Goal: Transaction & Acquisition: Purchase product/service

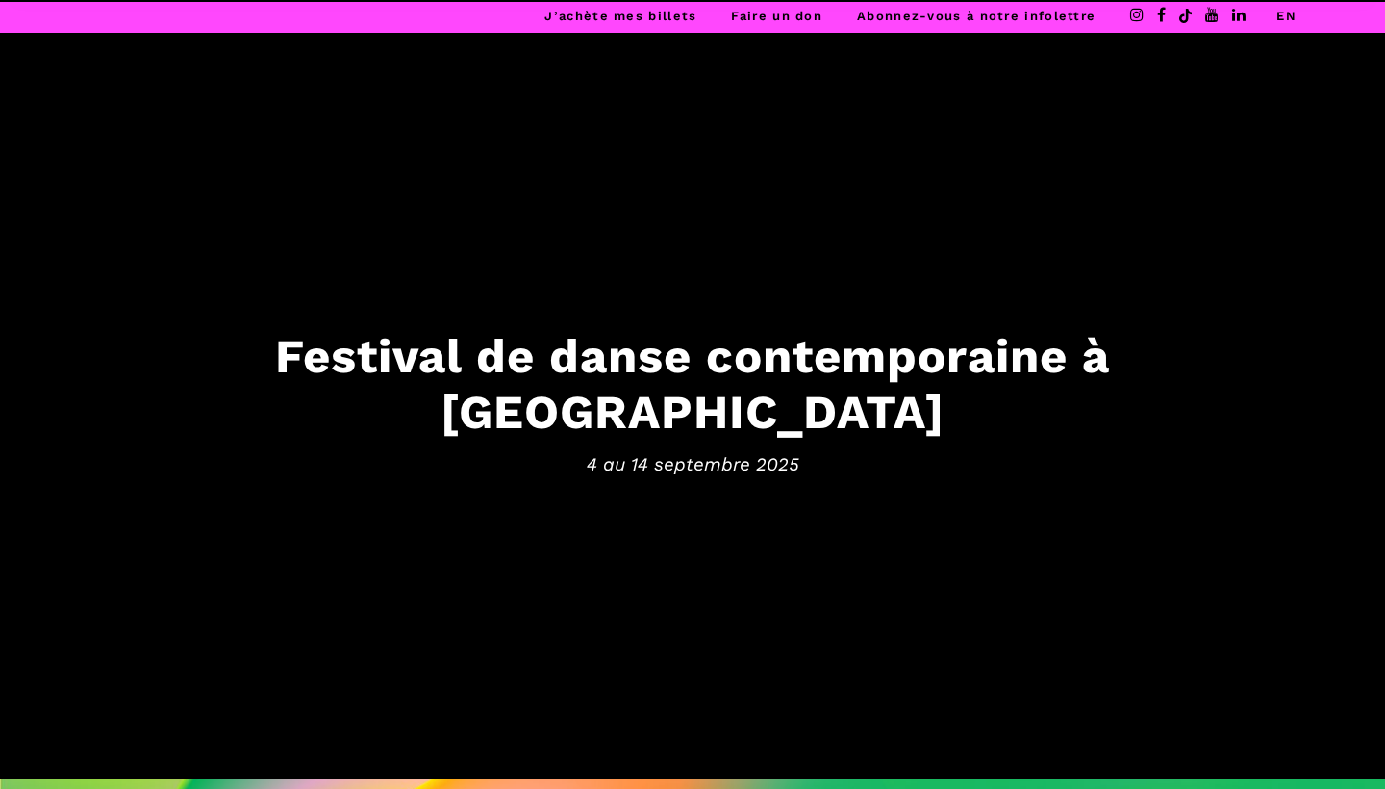
scroll to position [587, 0]
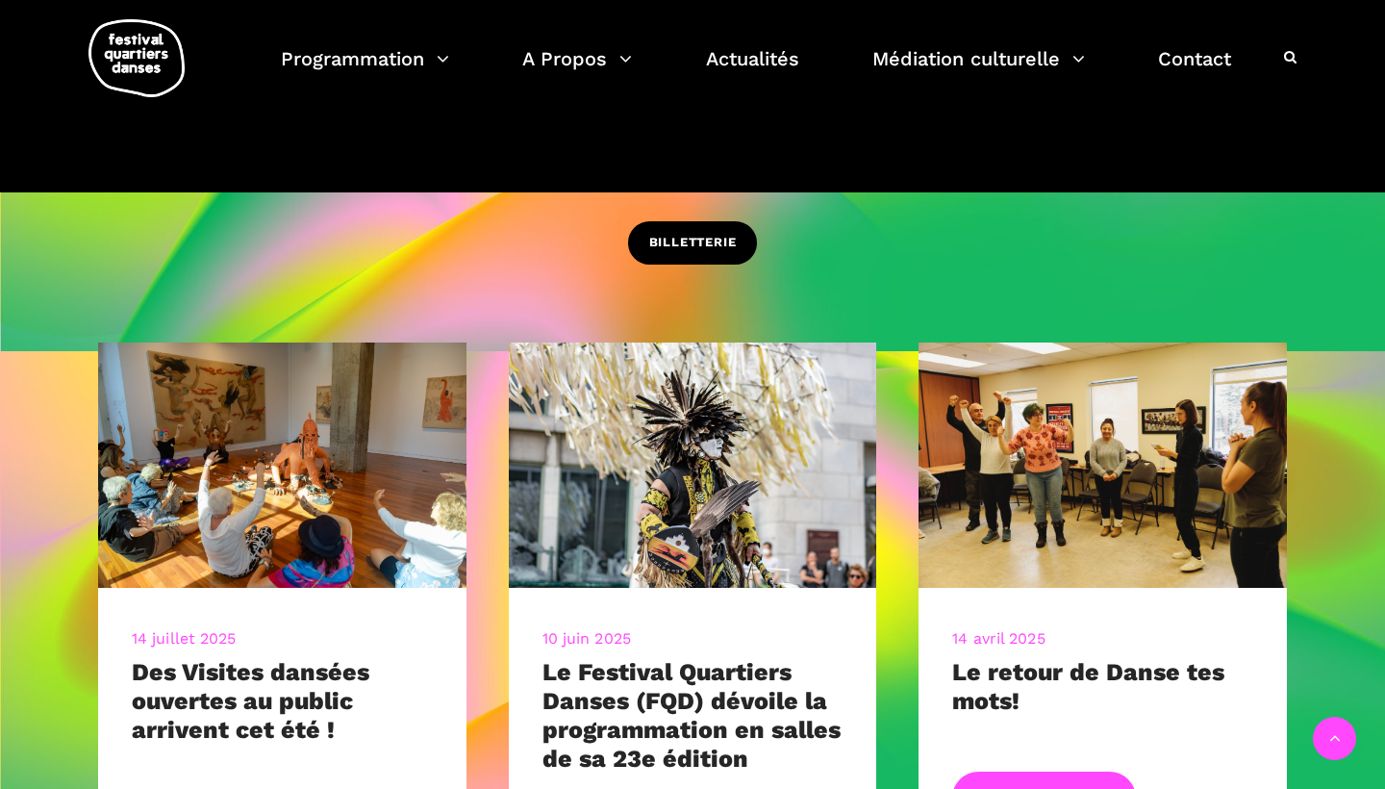
click at [711, 228] on link "BILLETTERIE" at bounding box center [693, 242] width 130 height 43
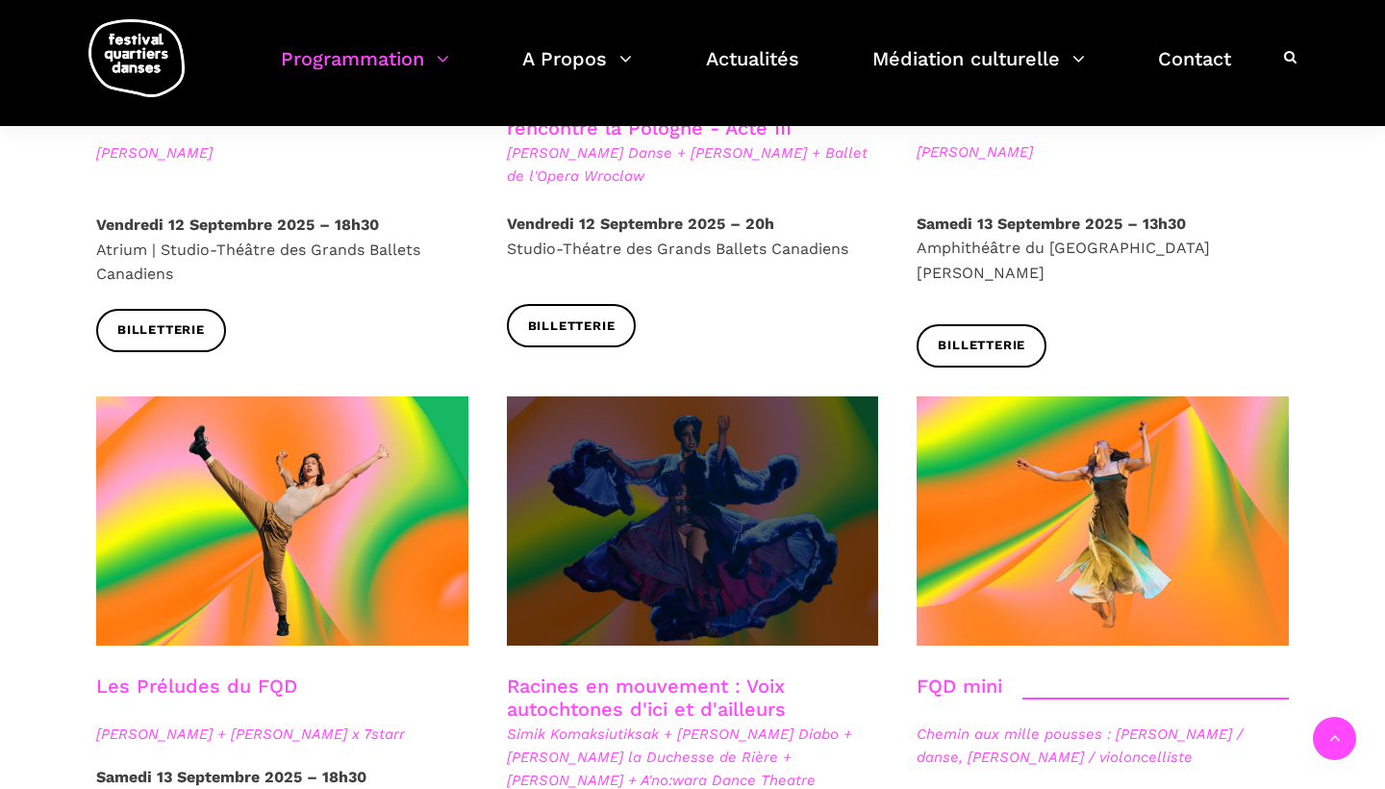
scroll to position [2619, 0]
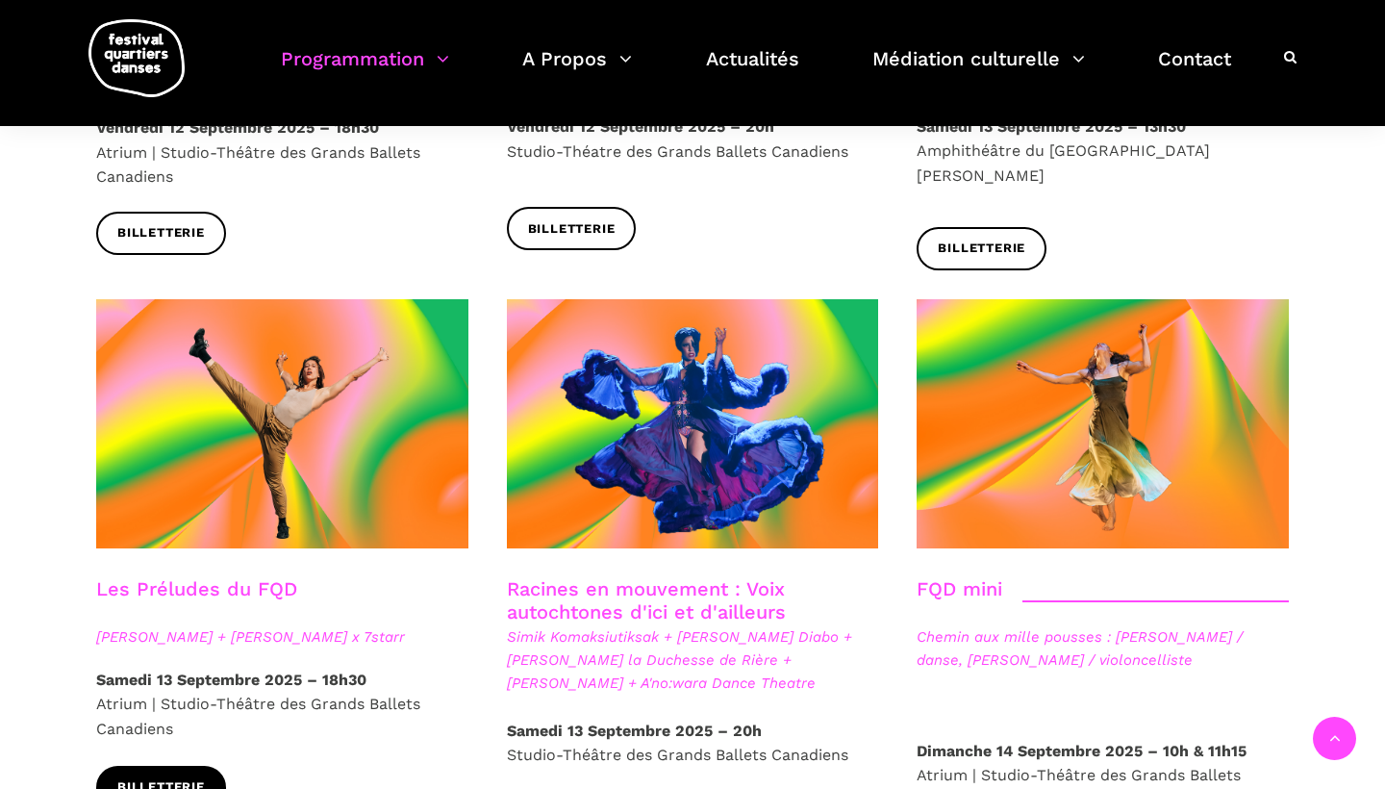
click at [215, 765] on link "Billetterie" at bounding box center [161, 786] width 130 height 43
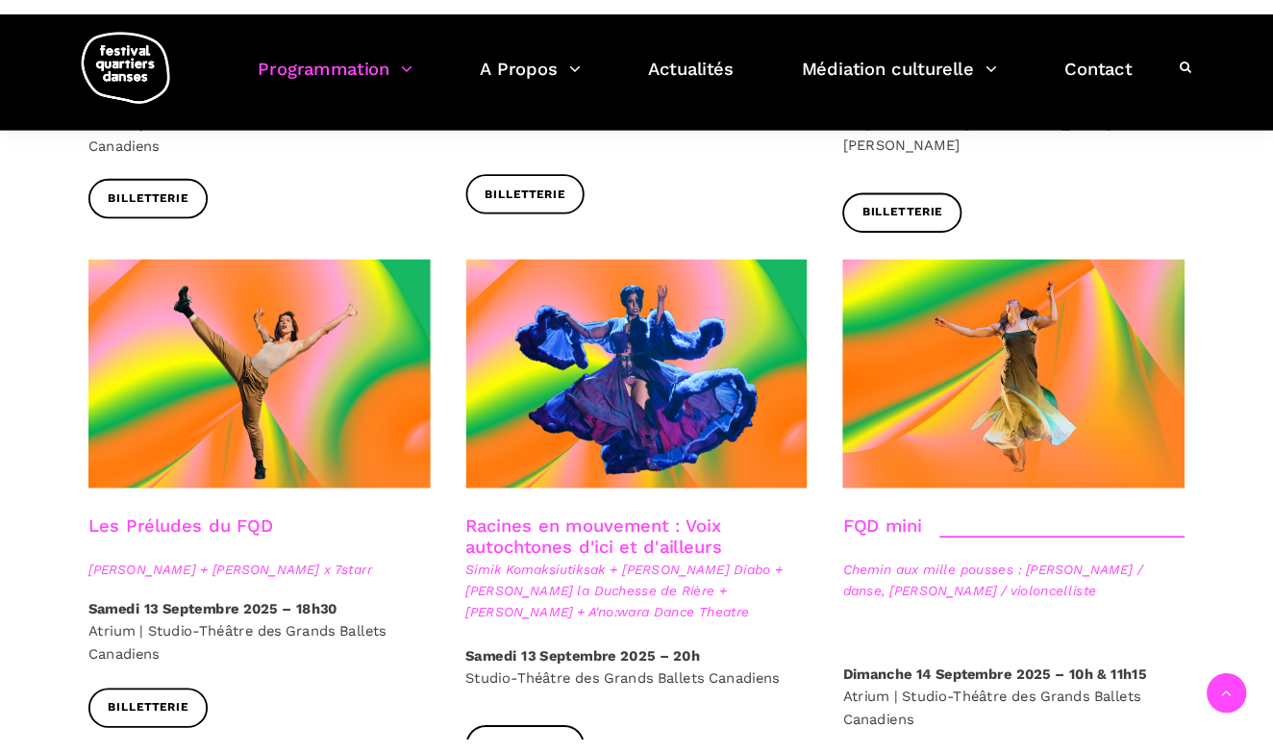
scroll to position [2653, 0]
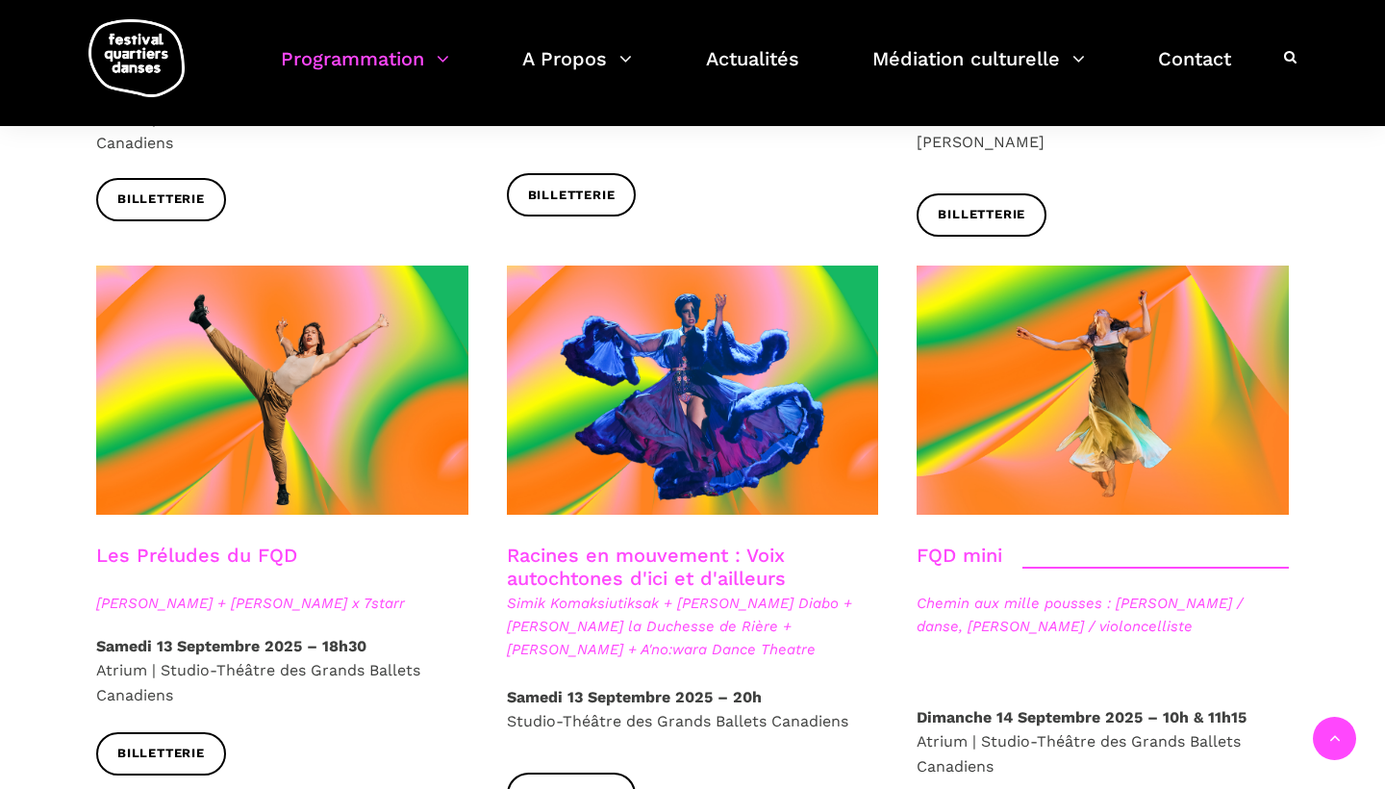
click at [632, 543] on link "Racines en mouvement : Voix autochtones d'ici et d'ailleurs" at bounding box center [646, 566] width 279 height 46
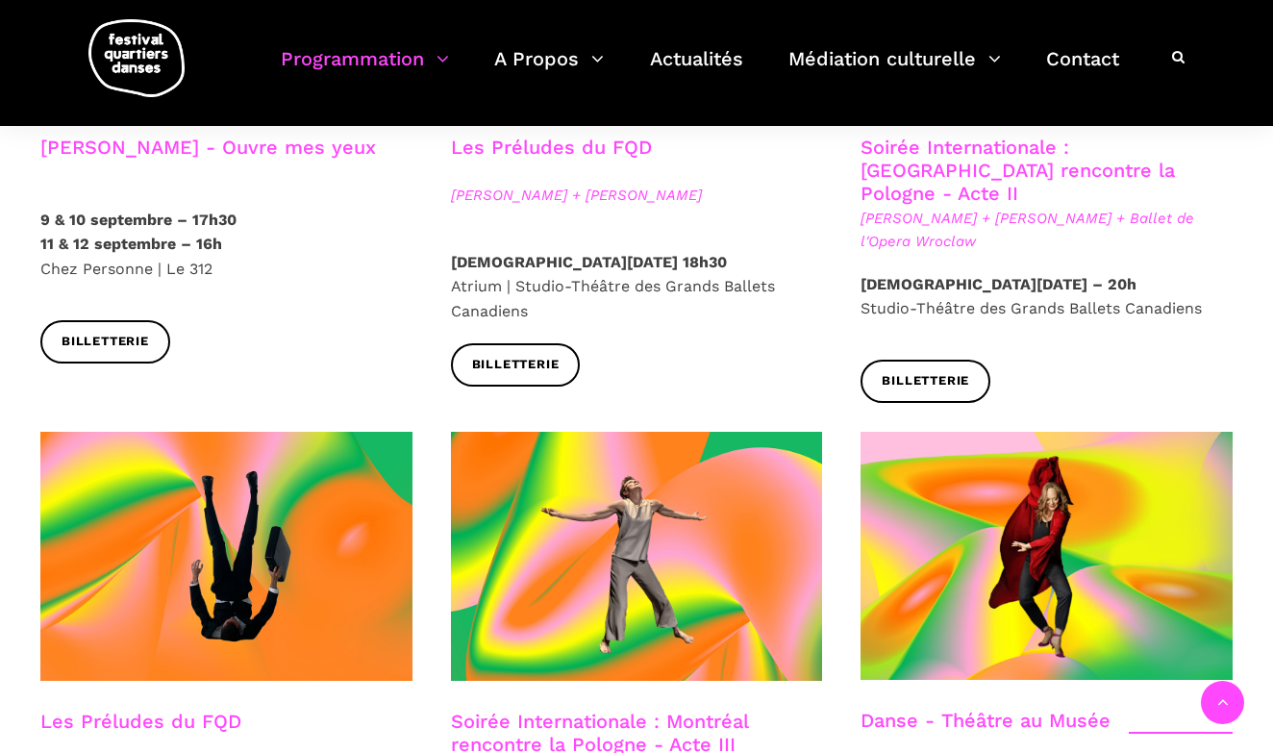
scroll to position [1708, 0]
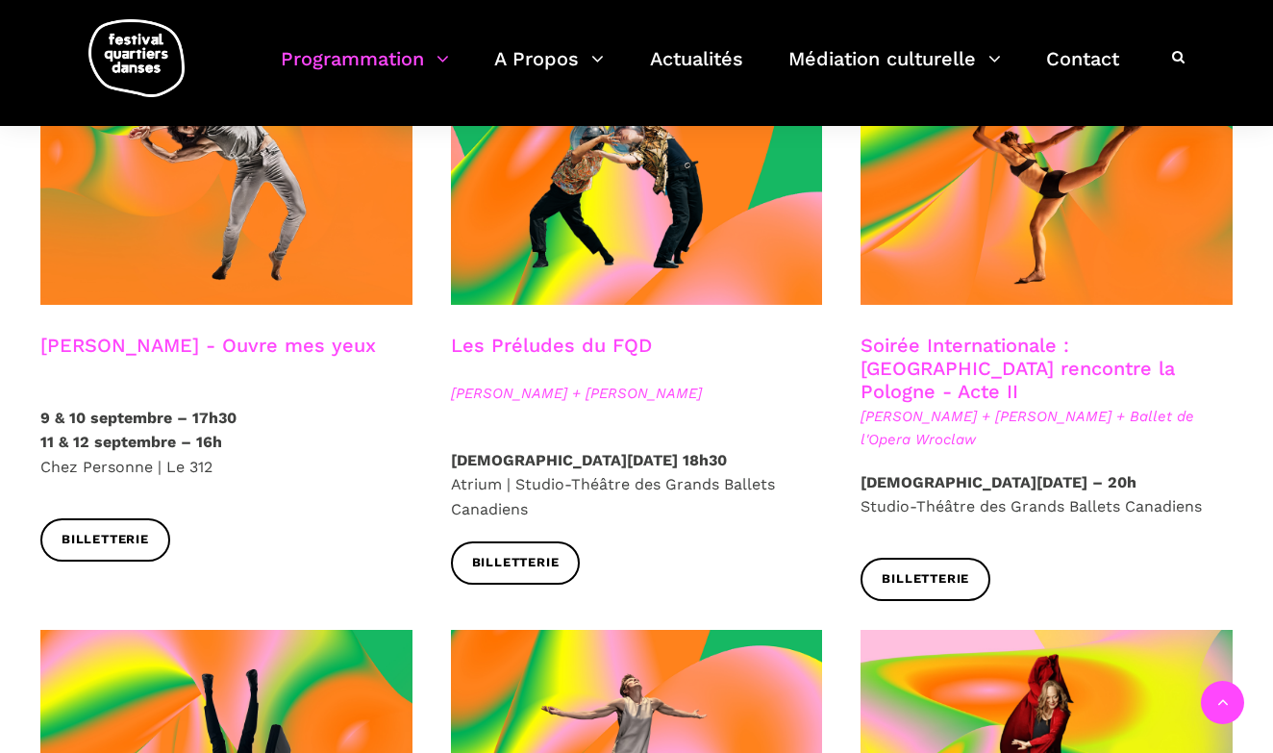
click at [1043, 334] on link "Soirée Internationale : Montréal rencontre la Pologne - Acte II" at bounding box center [1018, 368] width 314 height 69
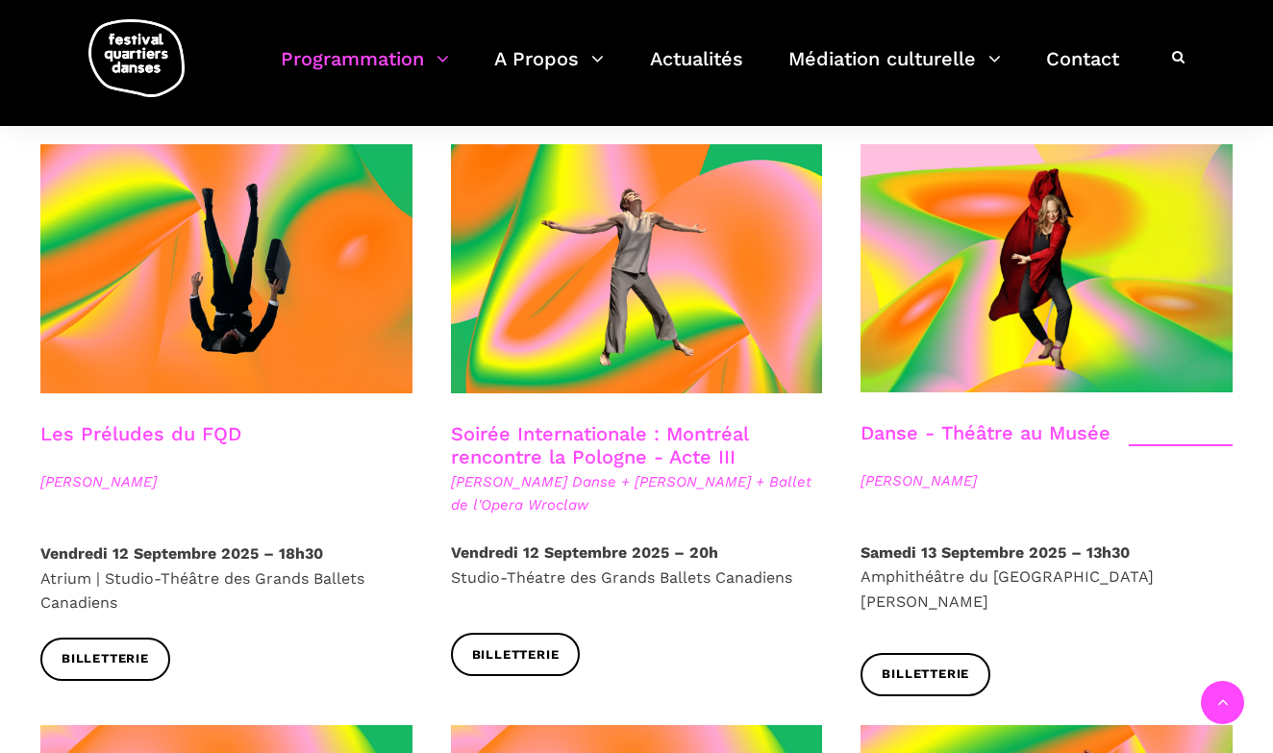
scroll to position [2194, 0]
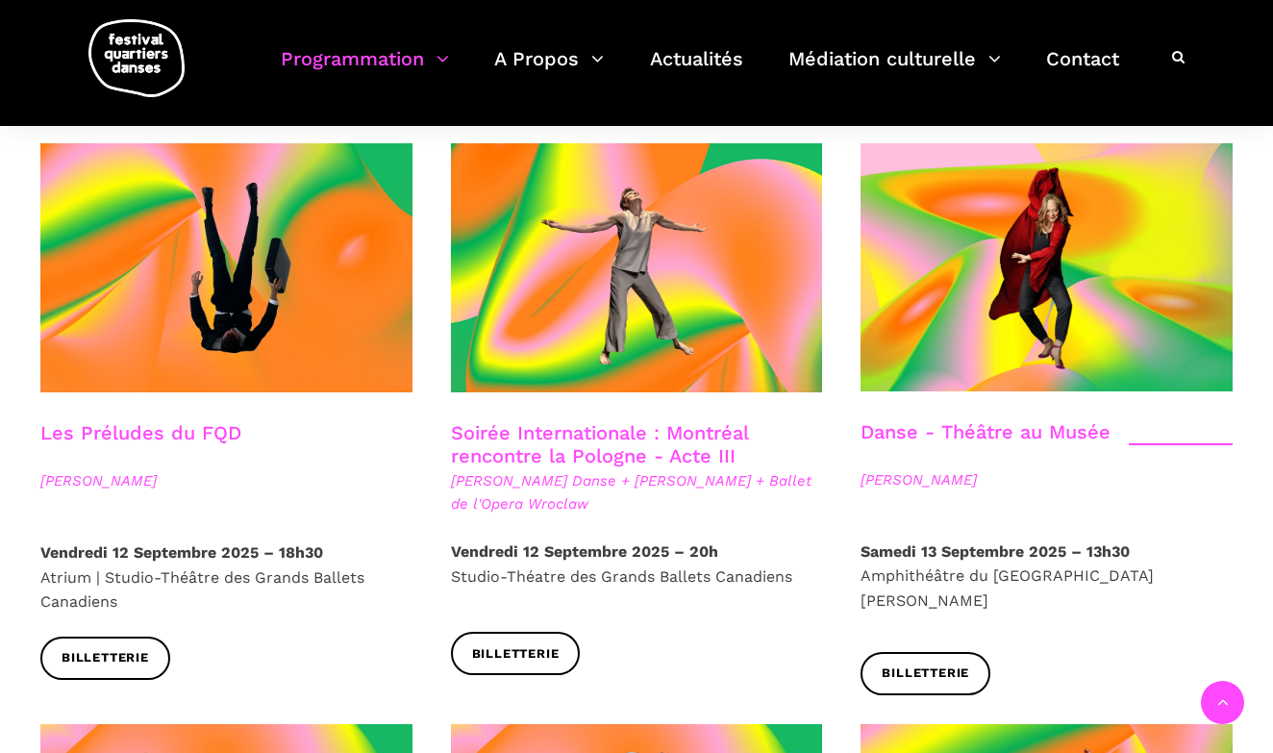
click at [550, 469] on span "Hélène Simoneau Danse + Jane Mappin + Ballet de l'Opera Wroclaw" at bounding box center [637, 492] width 372 height 46
click at [570, 421] on link "Soirée Internationale : Montréal rencontre la Pologne - Acte III" at bounding box center [599, 444] width 297 height 46
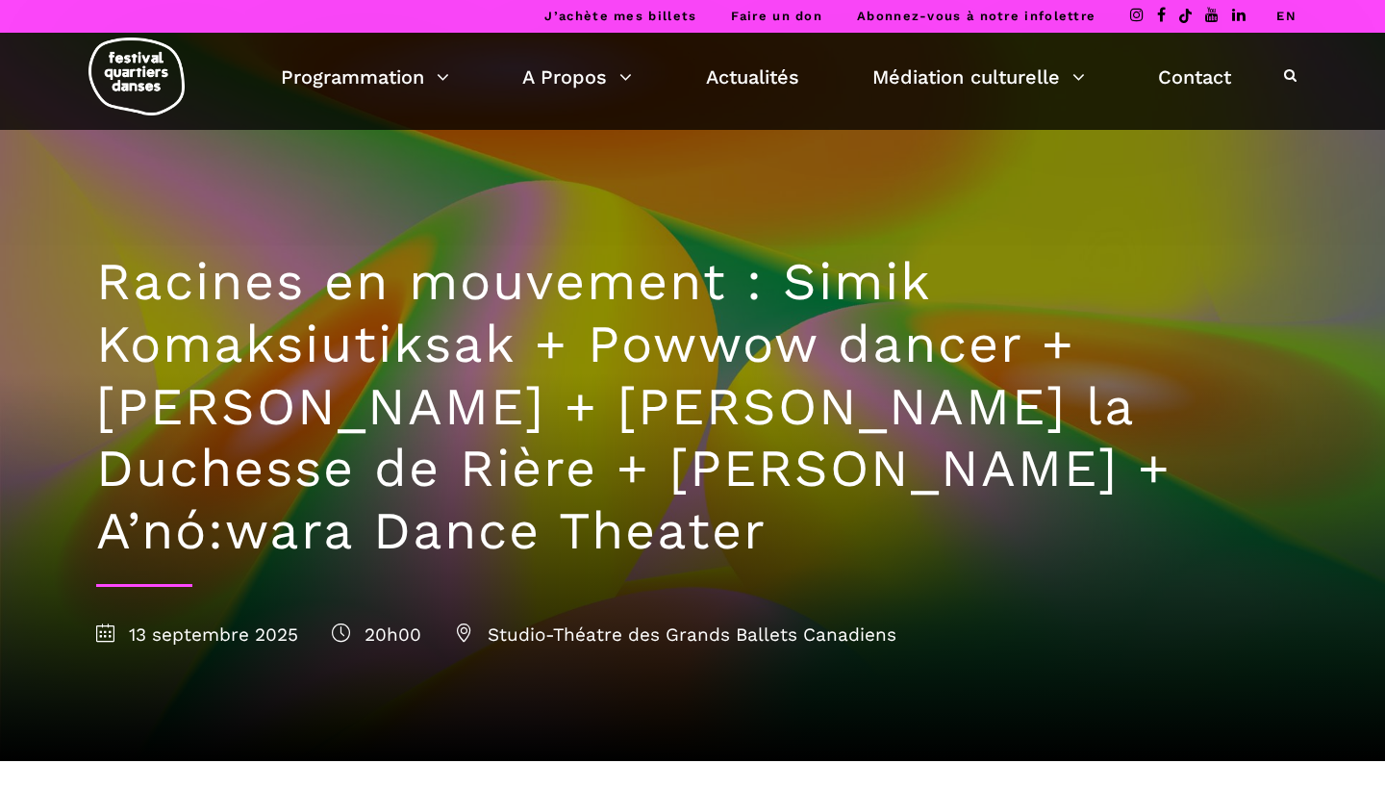
click at [1284, 17] on link "EN" at bounding box center [1286, 16] width 20 height 14
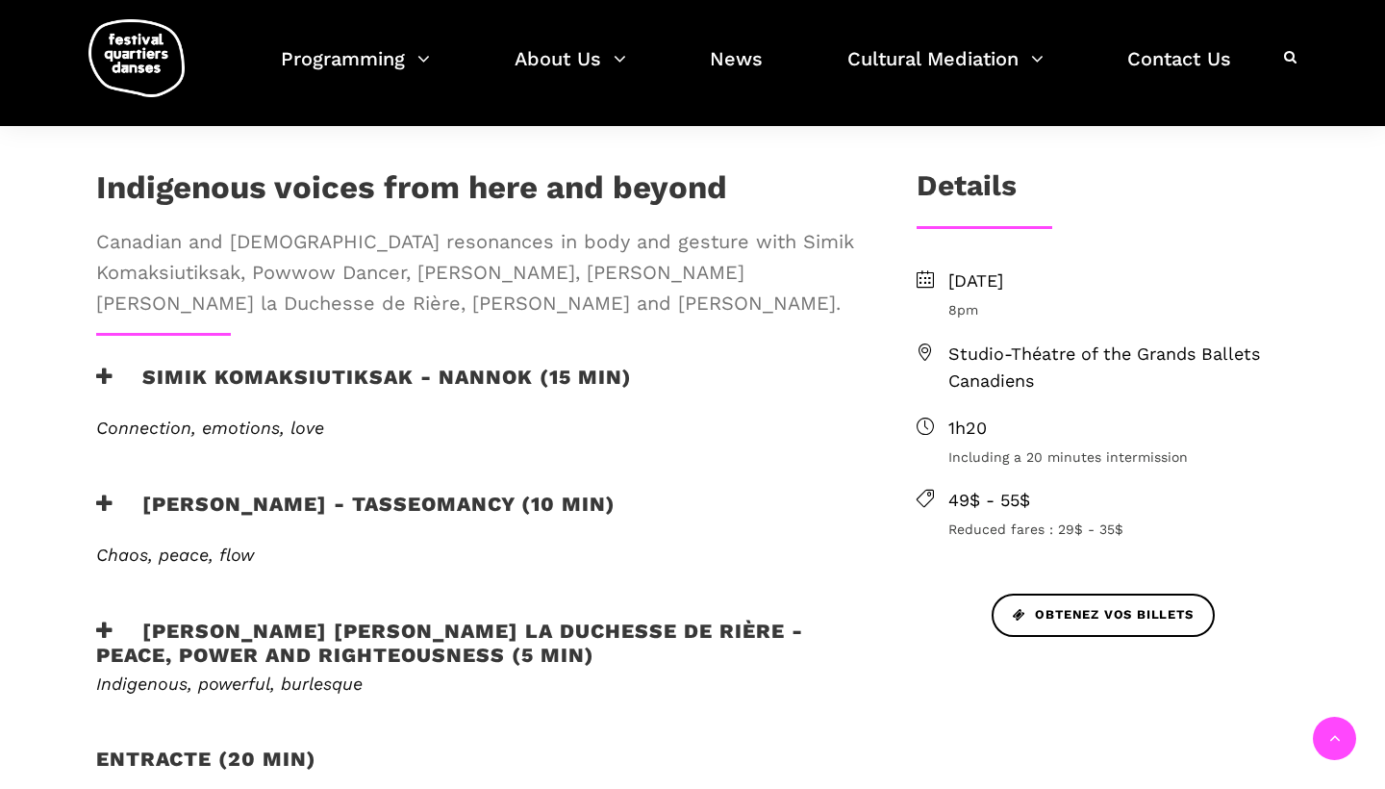
scroll to position [652, 0]
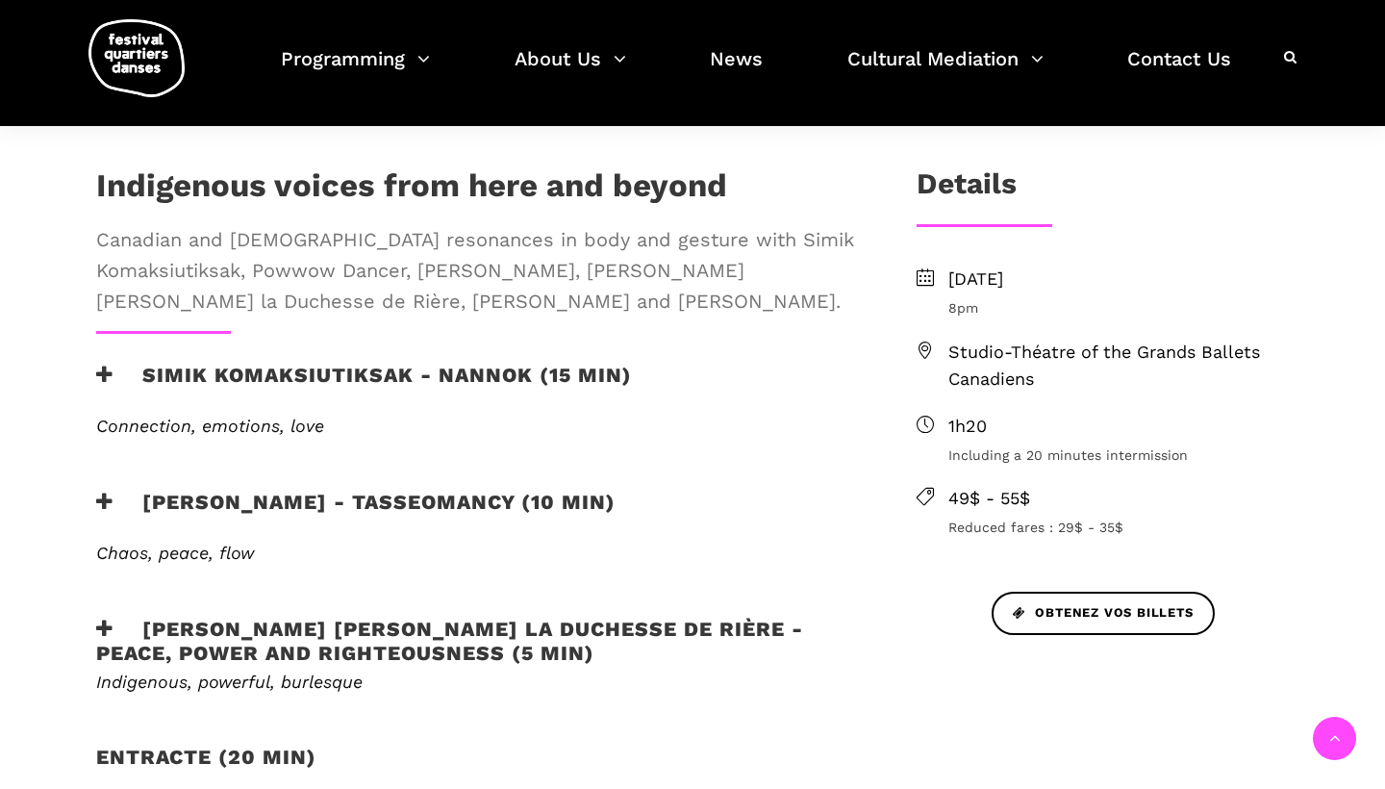
click at [117, 363] on h3 "Simik Komaksiutiksak - Nannok (15 min)" at bounding box center [364, 387] width 536 height 48
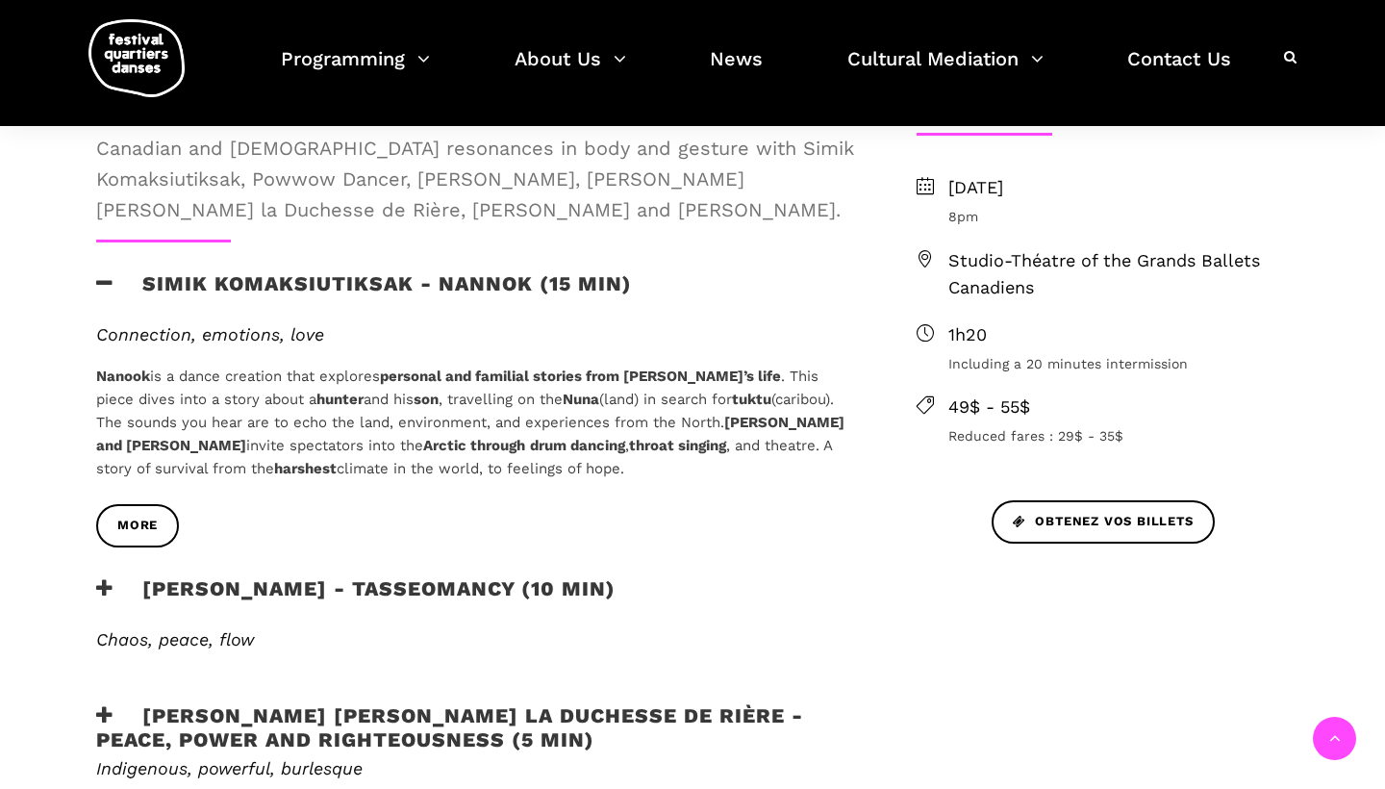
scroll to position [744, 0]
click at [98, 577] on icon at bounding box center [104, 587] width 17 height 20
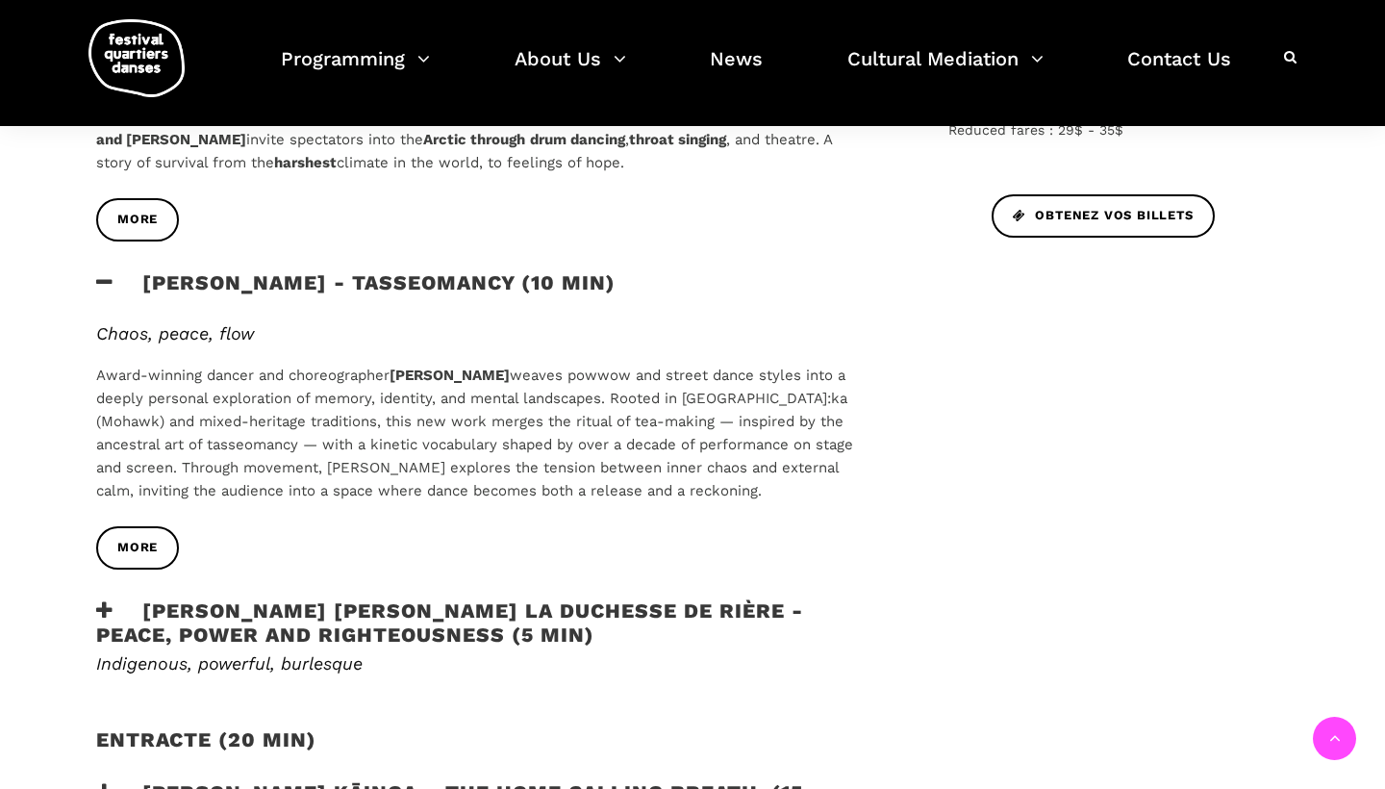
scroll to position [1065, 0]
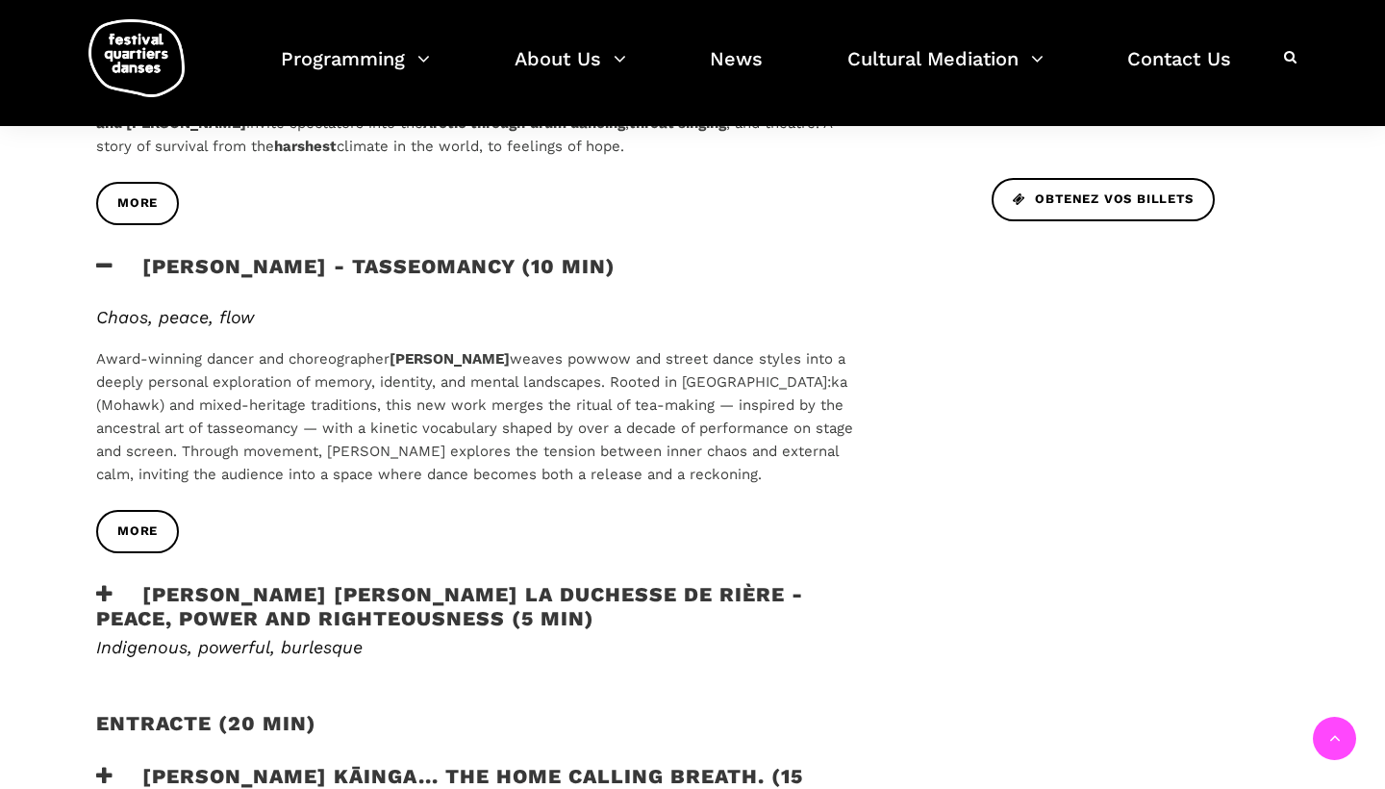
click at [107, 584] on icon at bounding box center [104, 594] width 17 height 20
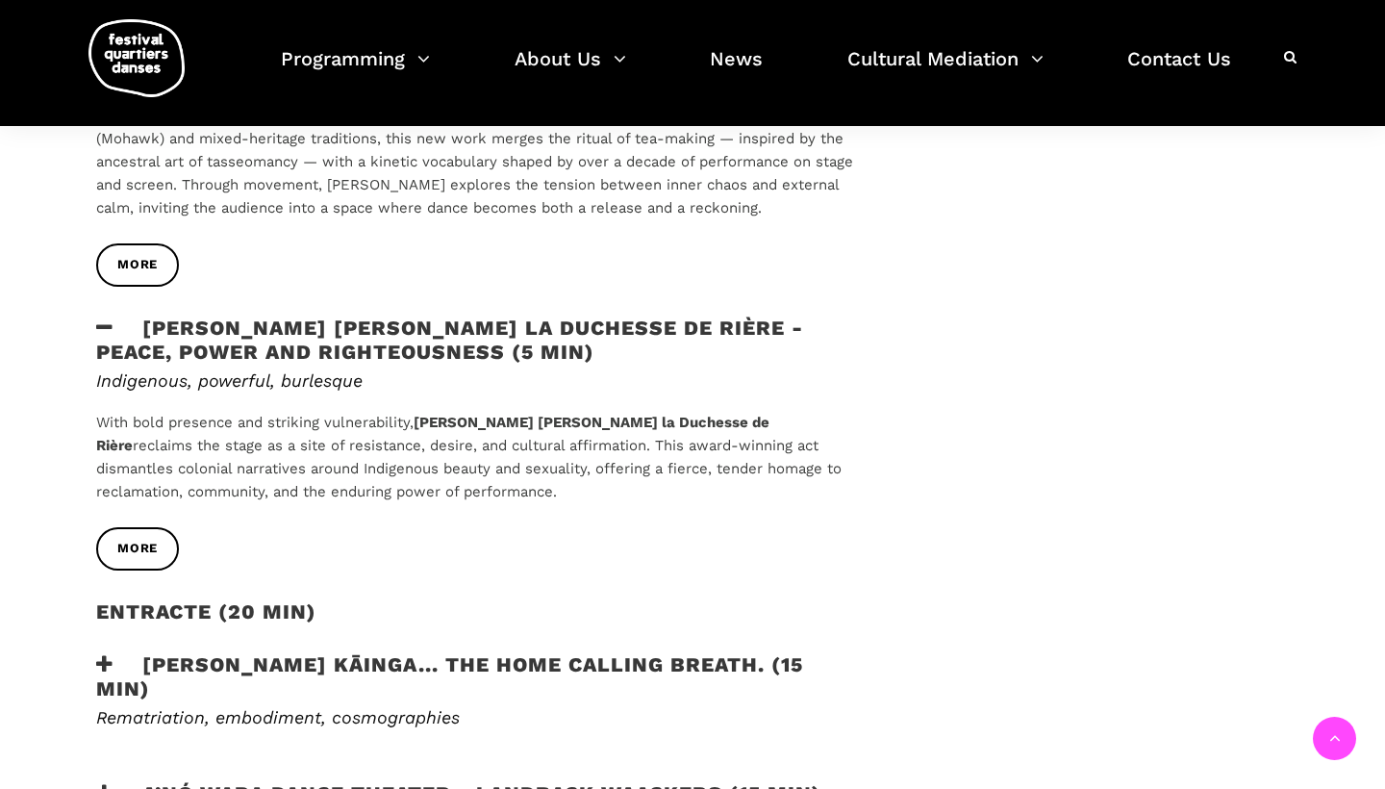
scroll to position [1411, 0]
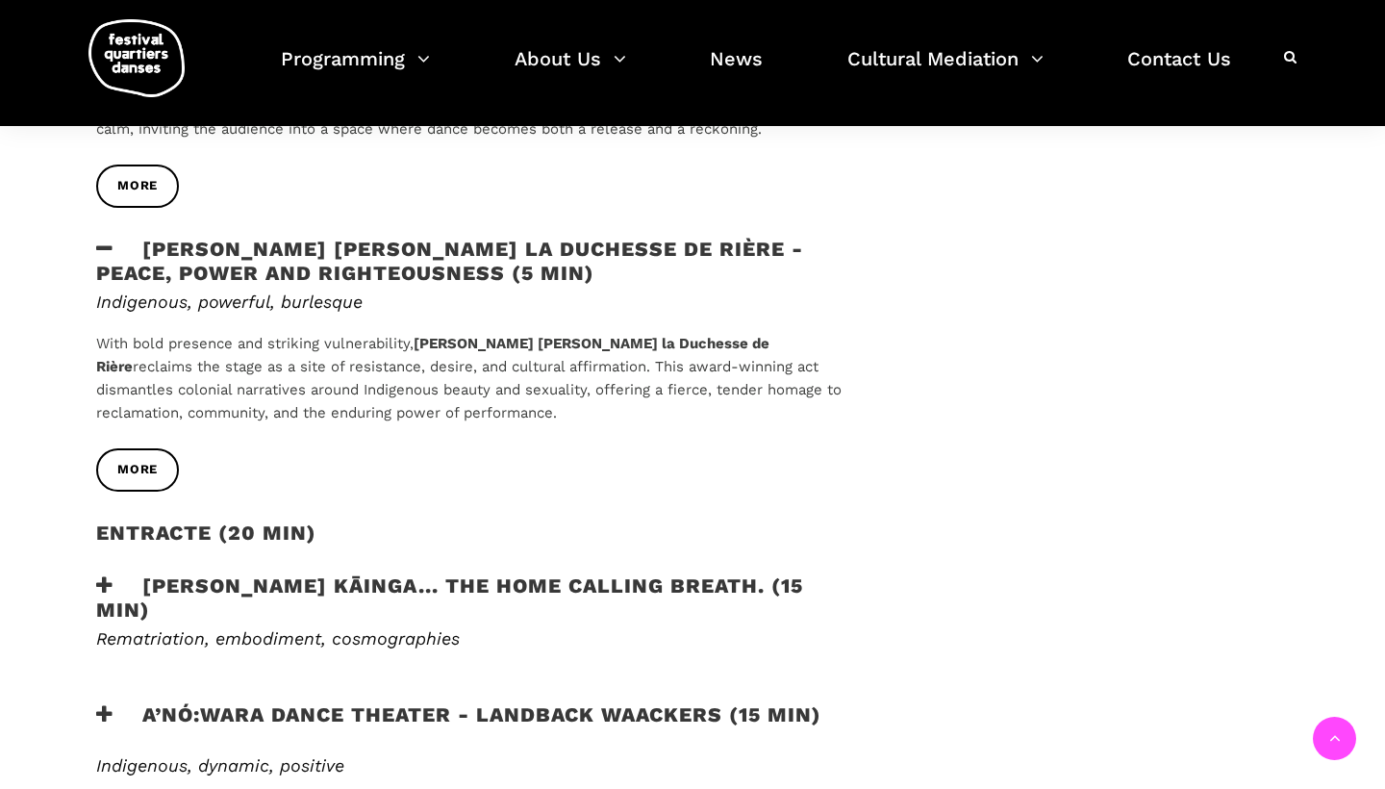
click at [105, 575] on icon at bounding box center [104, 585] width 17 height 20
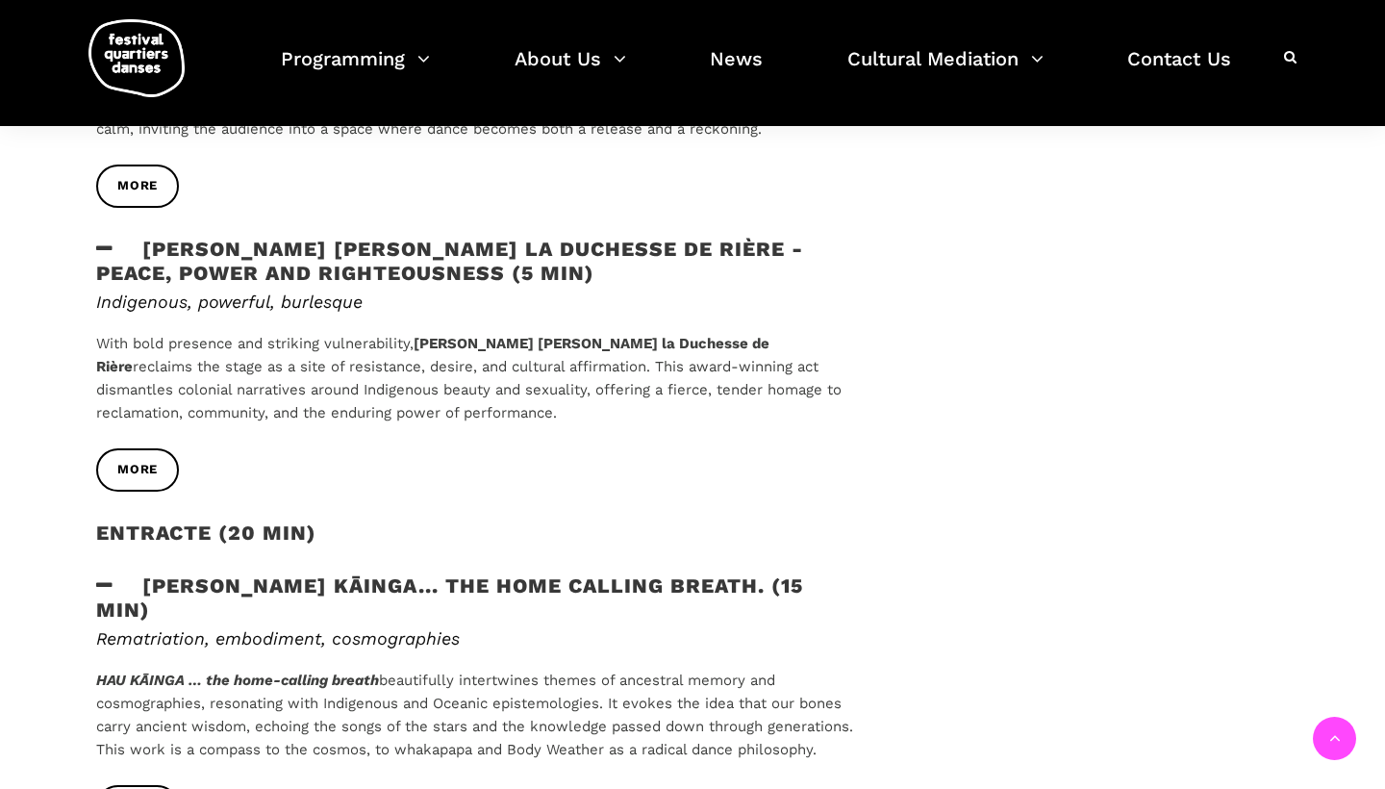
scroll to position [1642, 0]
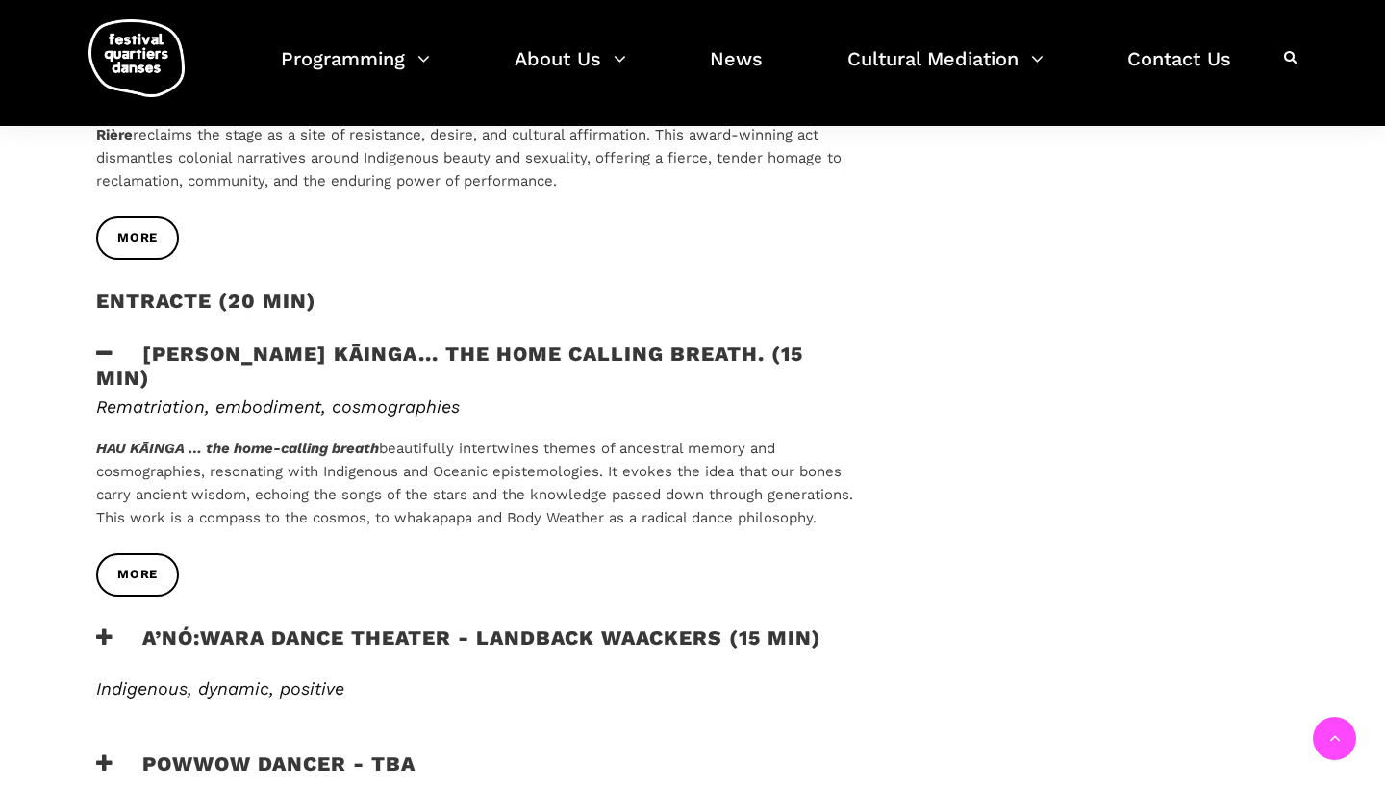
click at [113, 627] on icon at bounding box center [104, 637] width 17 height 20
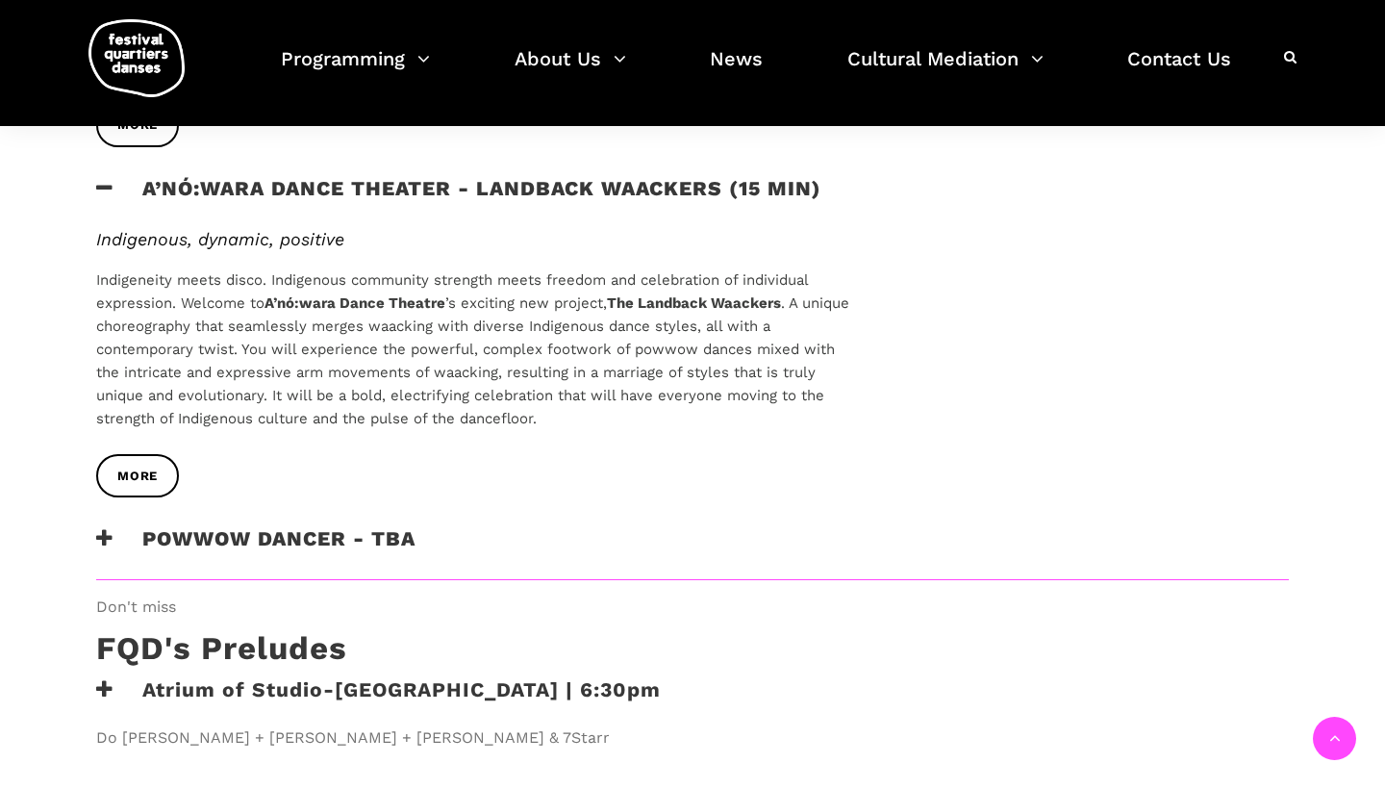
scroll to position [2092, 0]
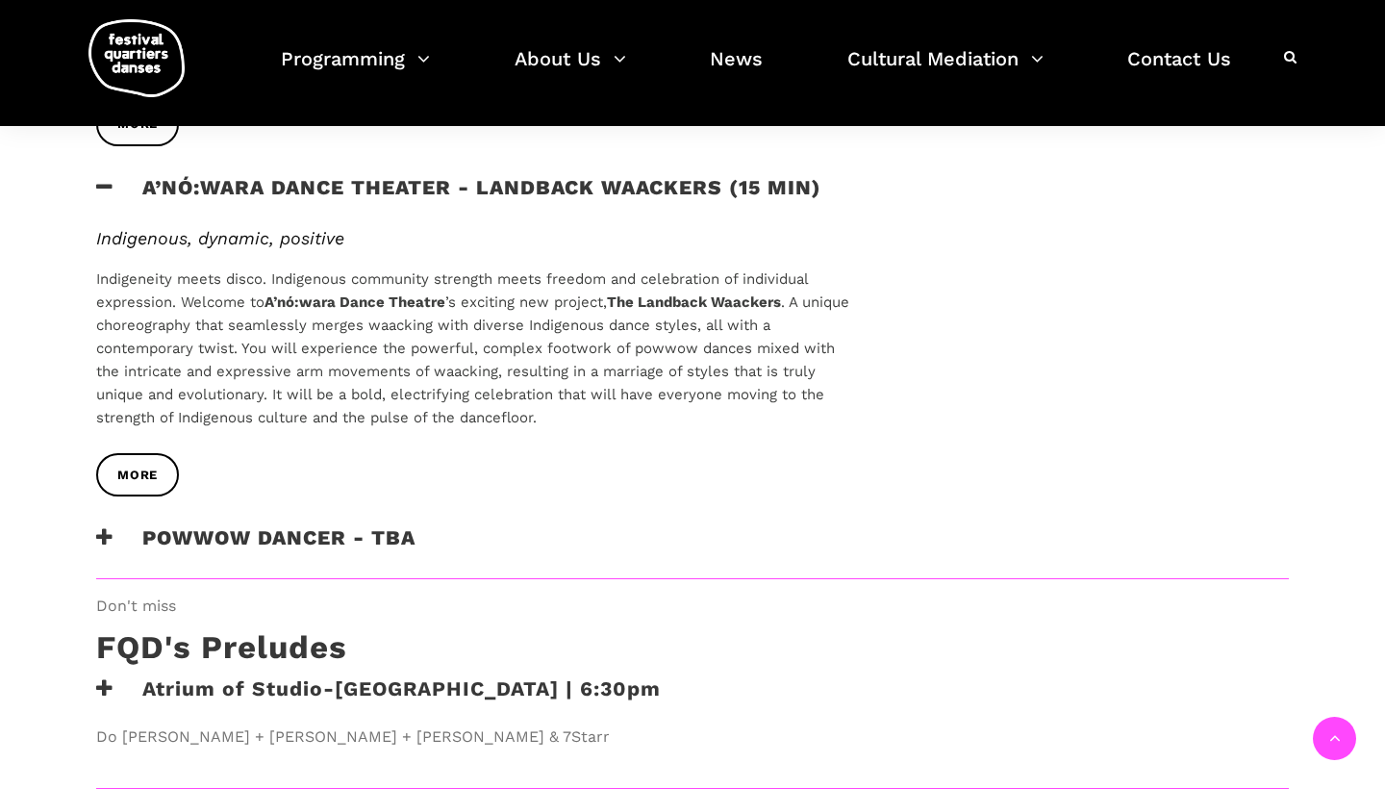
click at [102, 527] on icon at bounding box center [104, 537] width 17 height 20
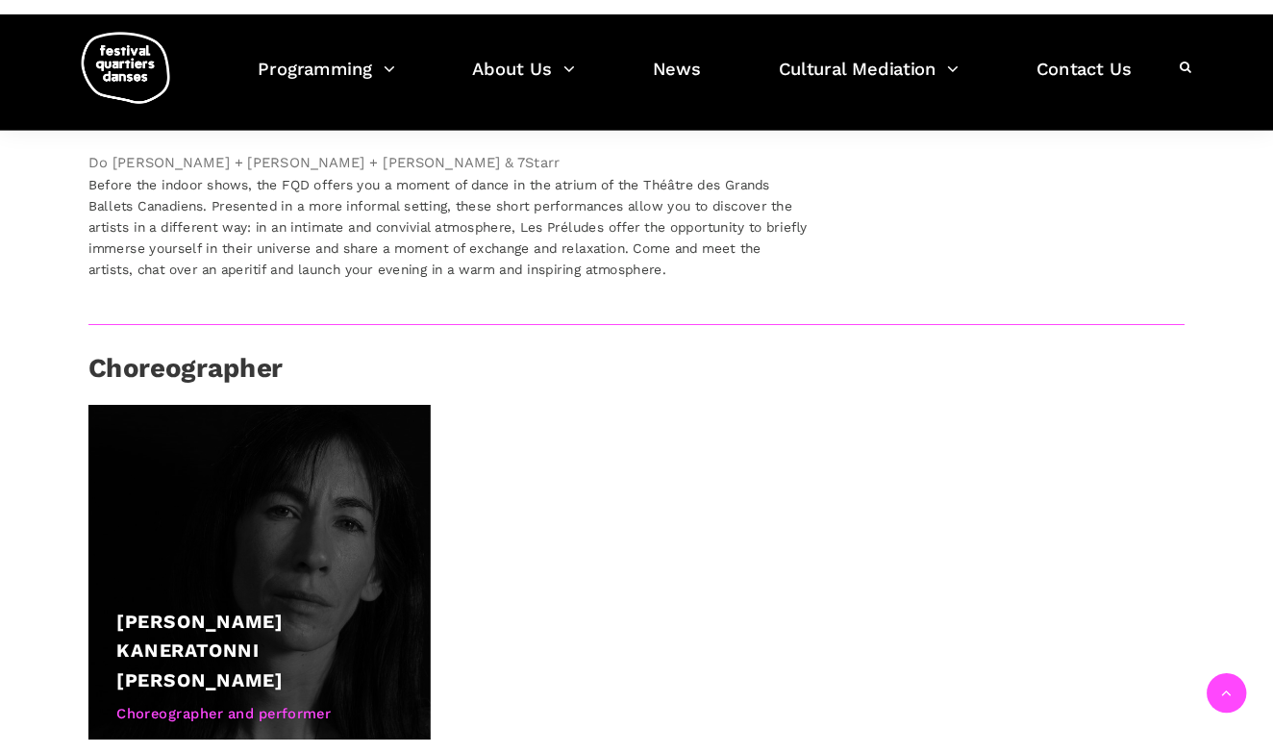
scroll to position [2158, 0]
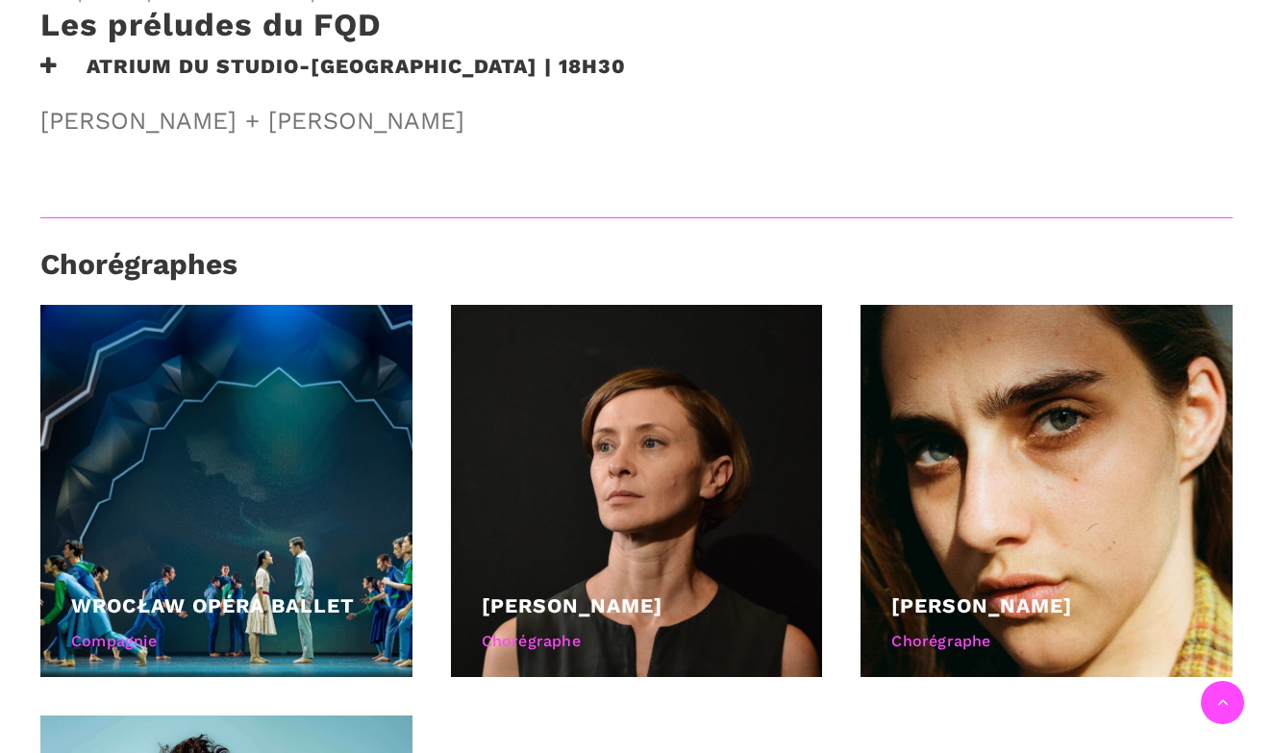
scroll to position [1403, 0]
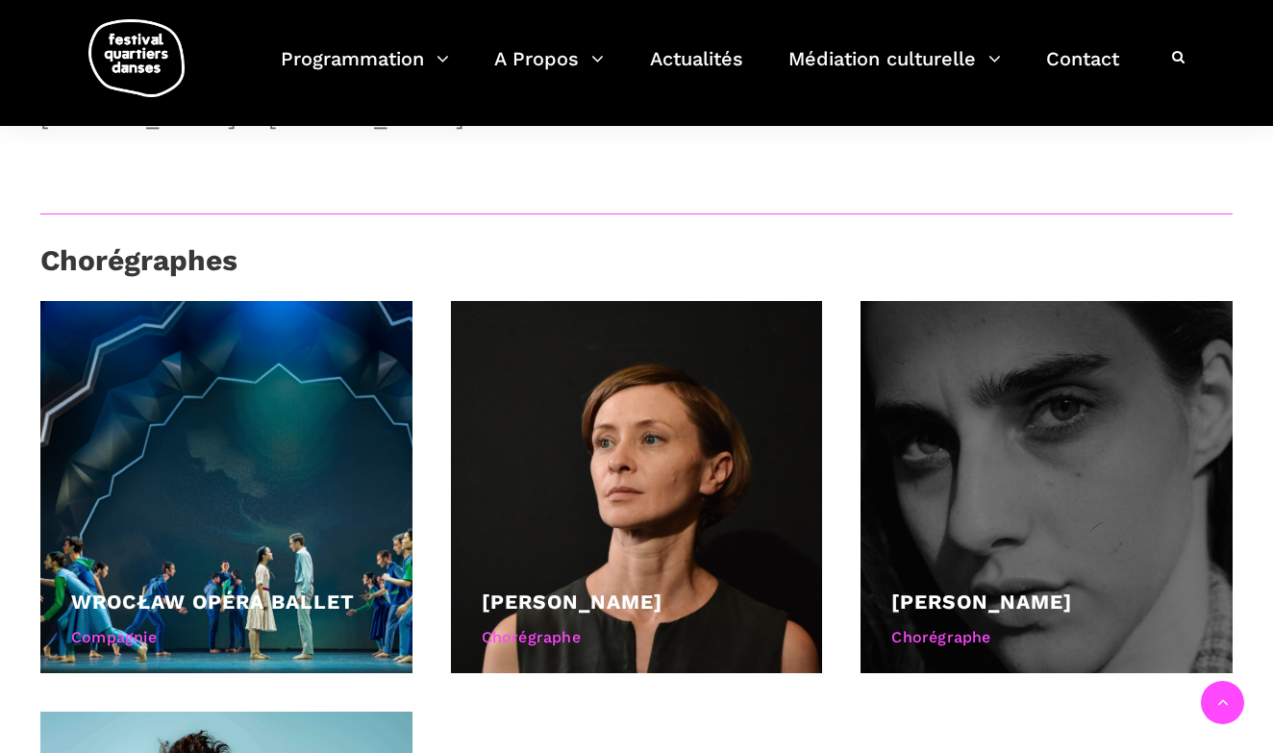
click at [1050, 589] on link "[PERSON_NAME]" at bounding box center [981, 601] width 181 height 24
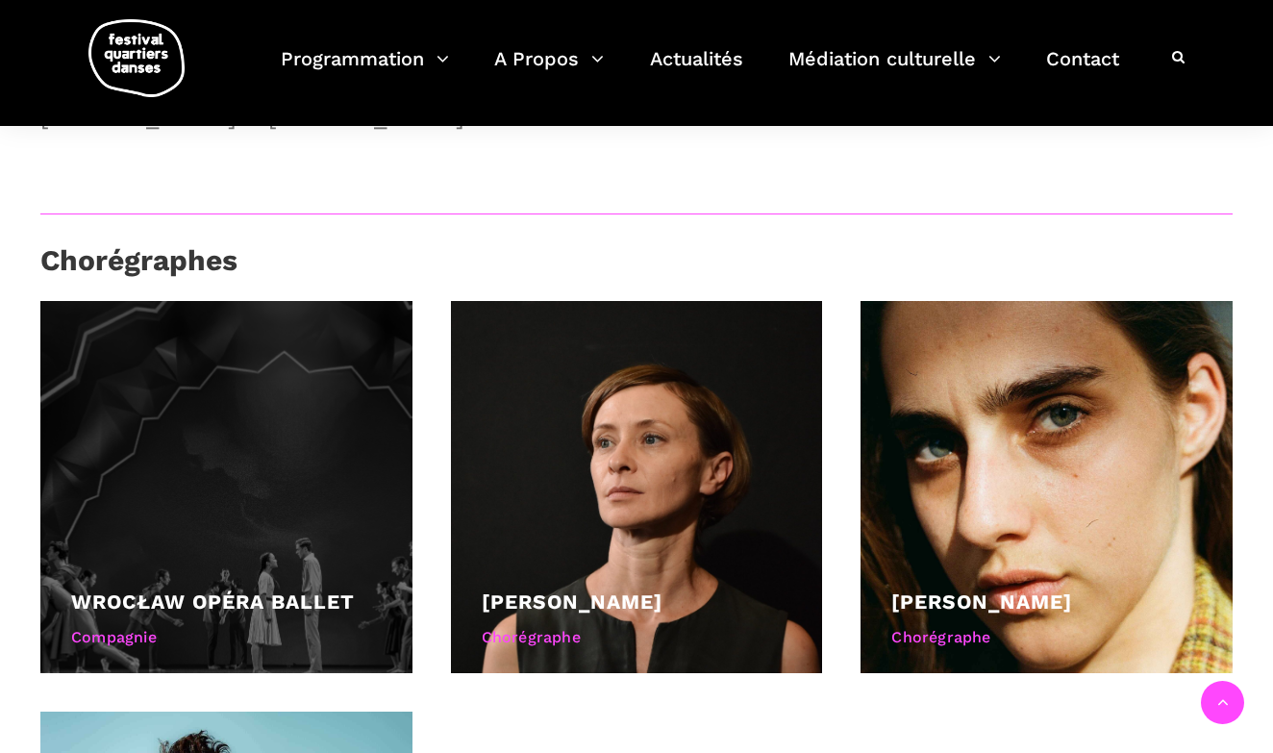
scroll to position [1777, 0]
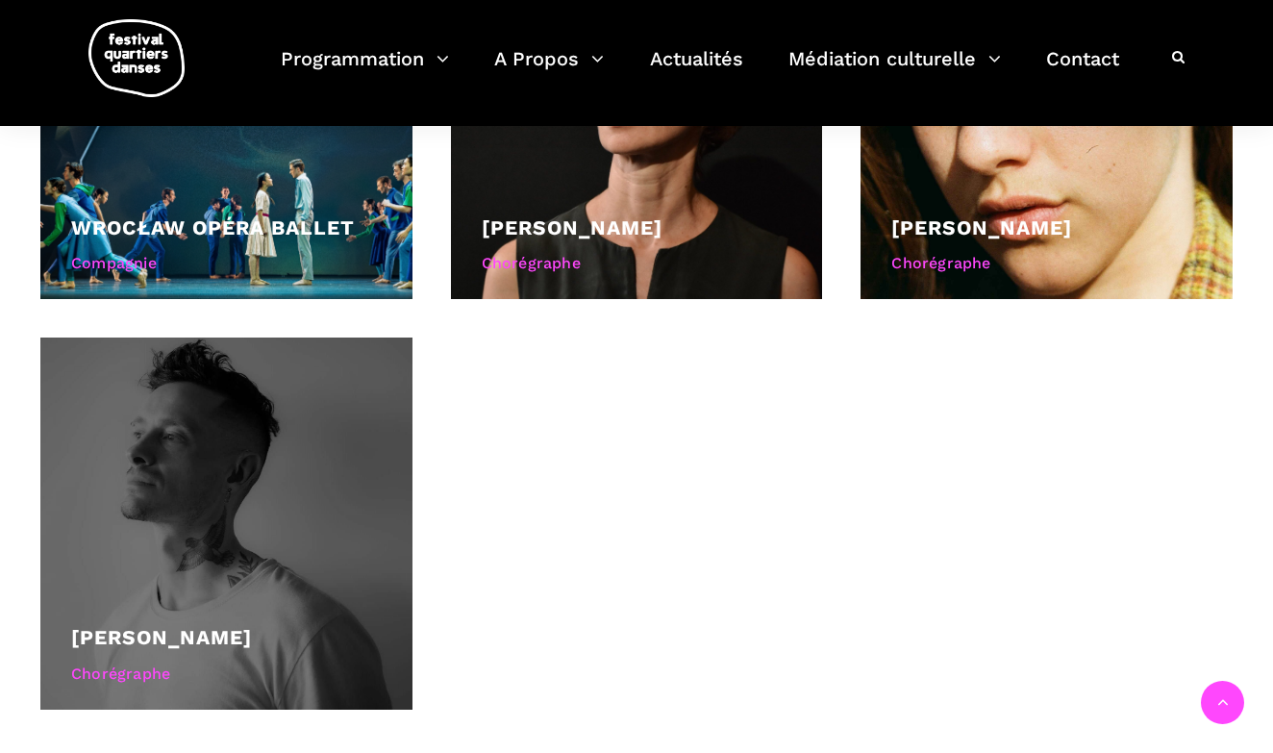
click at [176, 631] on link "Cai Glover" at bounding box center [161, 637] width 181 height 24
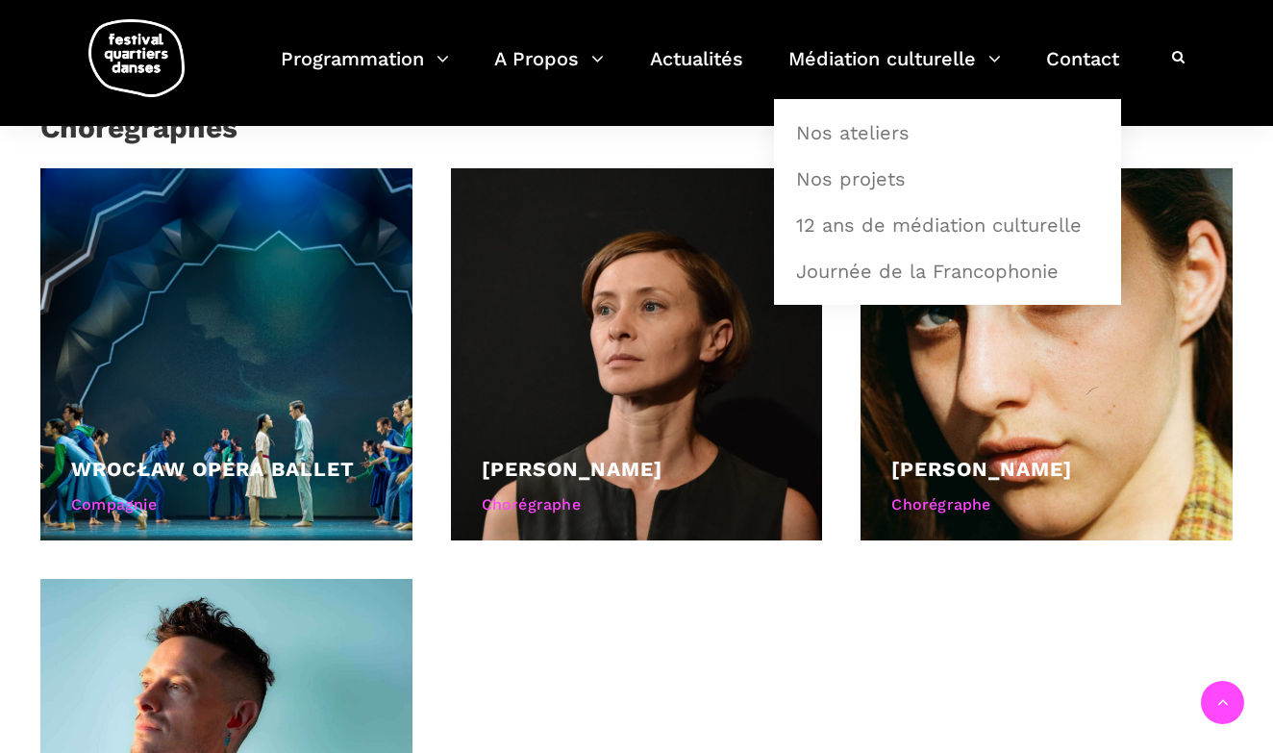
scroll to position [1477, 0]
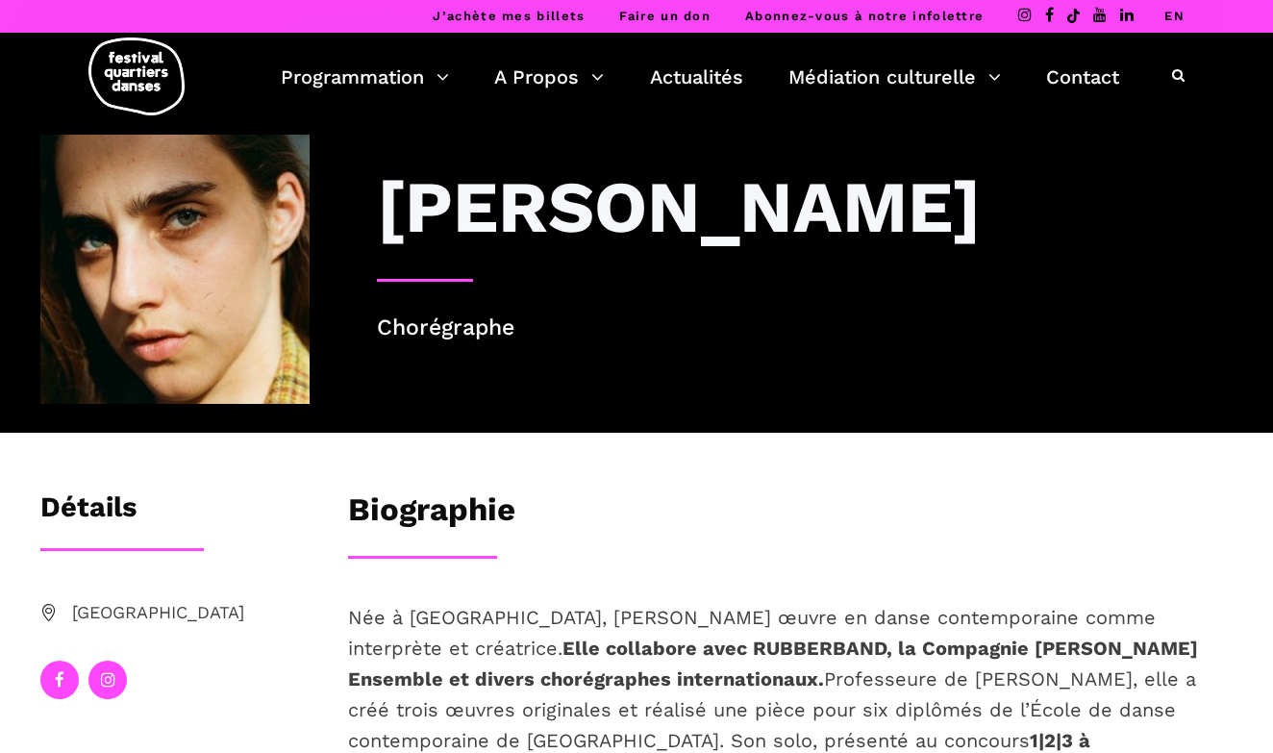
click at [1175, 13] on link "EN" at bounding box center [1175, 16] width 20 height 14
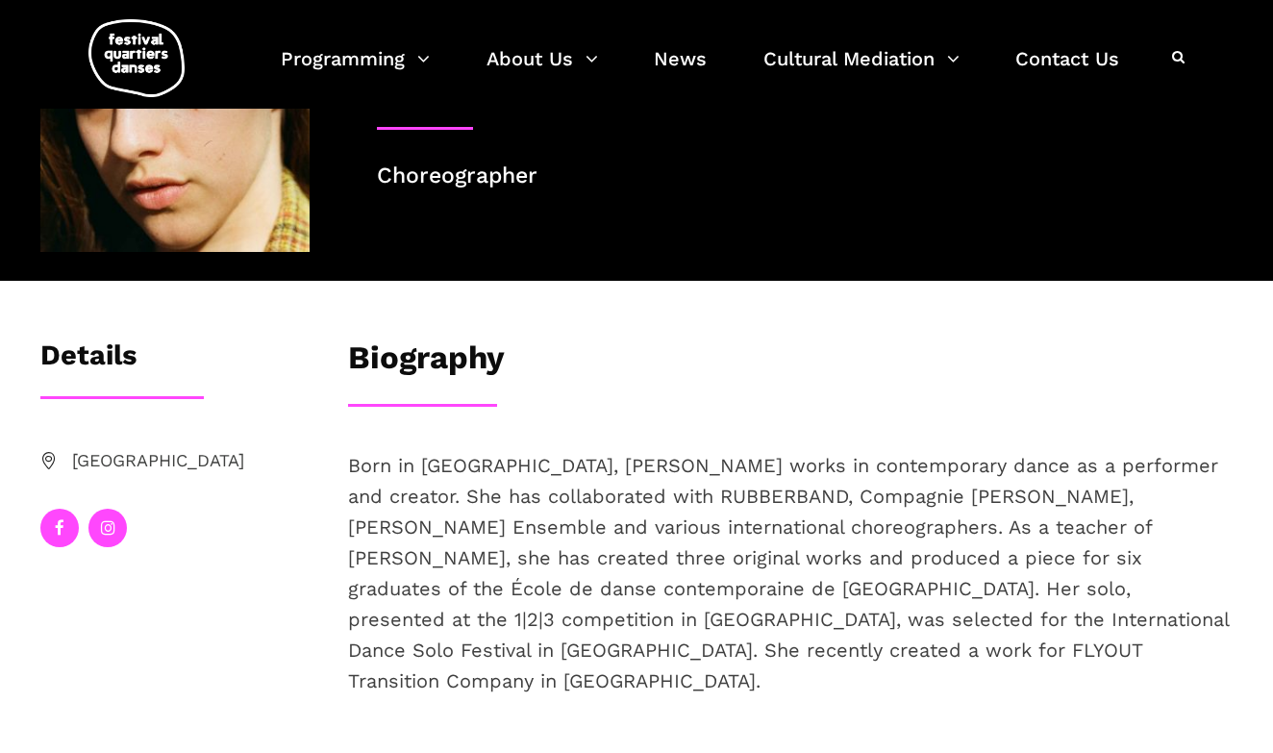
scroll to position [15, 0]
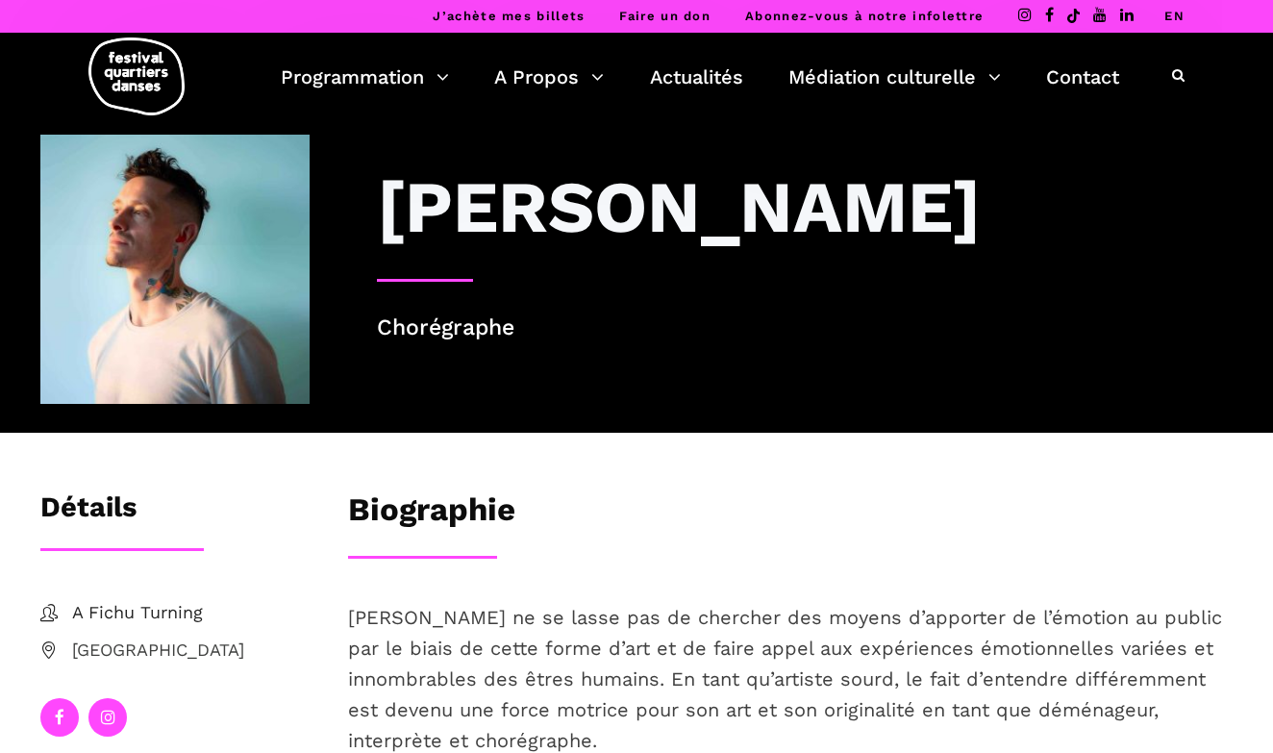
click at [1174, 18] on link "EN" at bounding box center [1175, 16] width 20 height 14
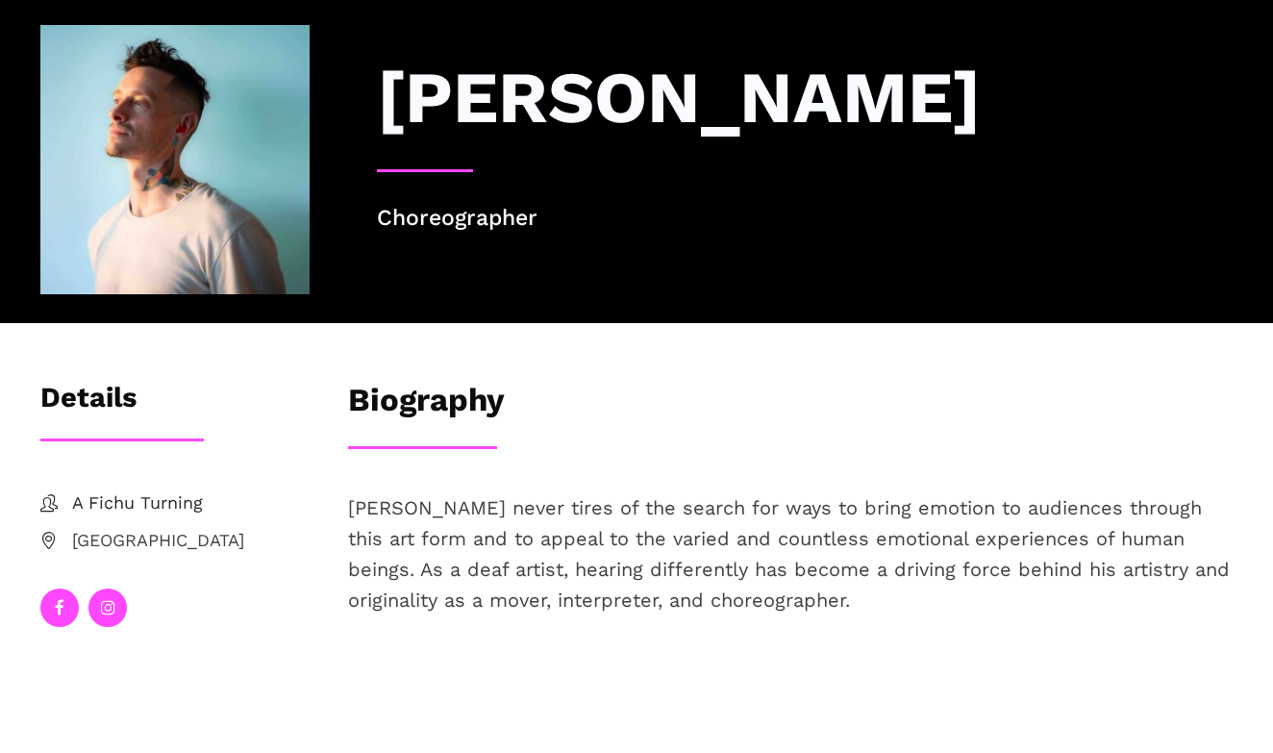
scroll to position [188, 0]
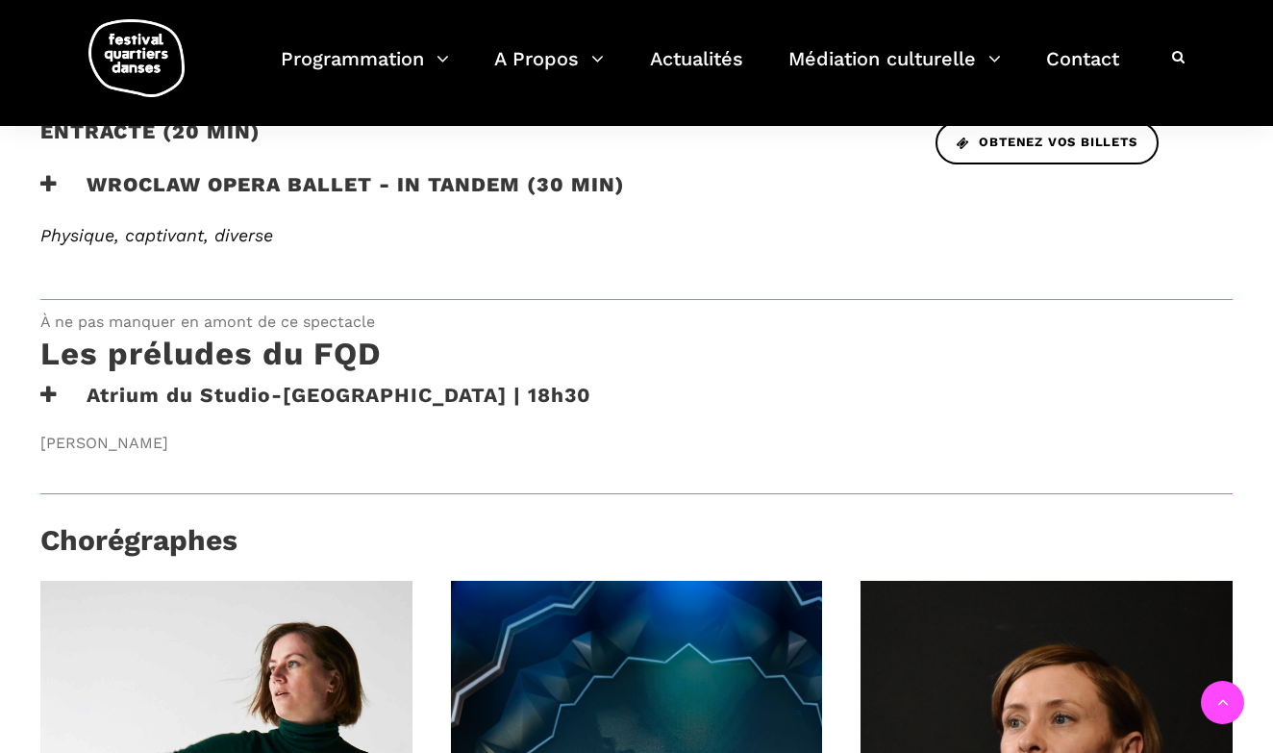
scroll to position [1387, 0]
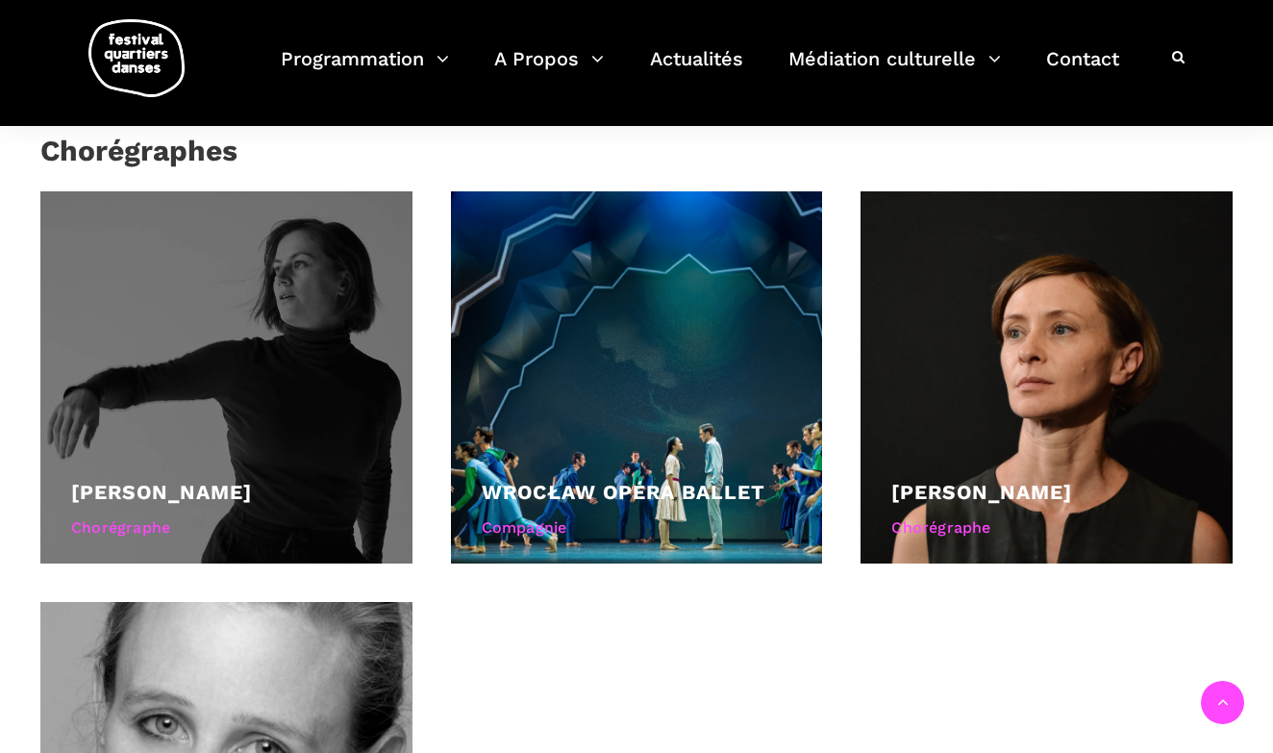
click at [336, 465] on div at bounding box center [226, 377] width 372 height 372
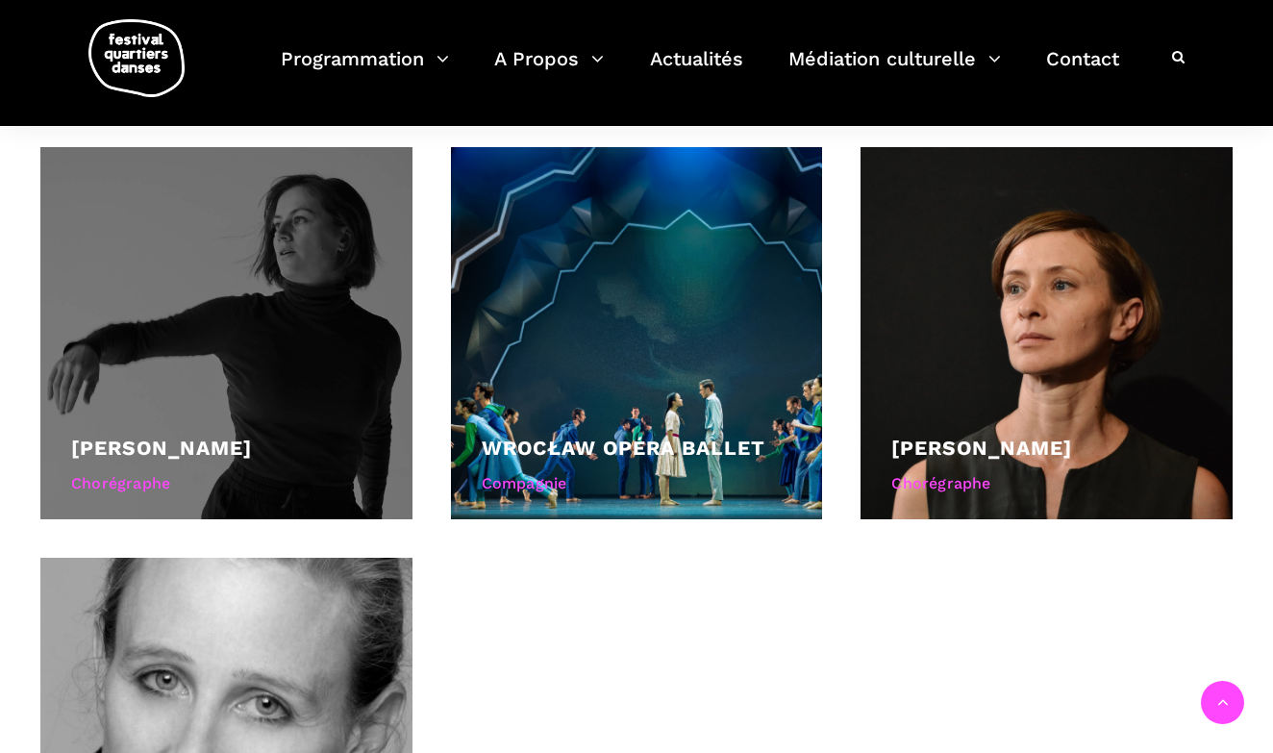
scroll to position [1481, 0]
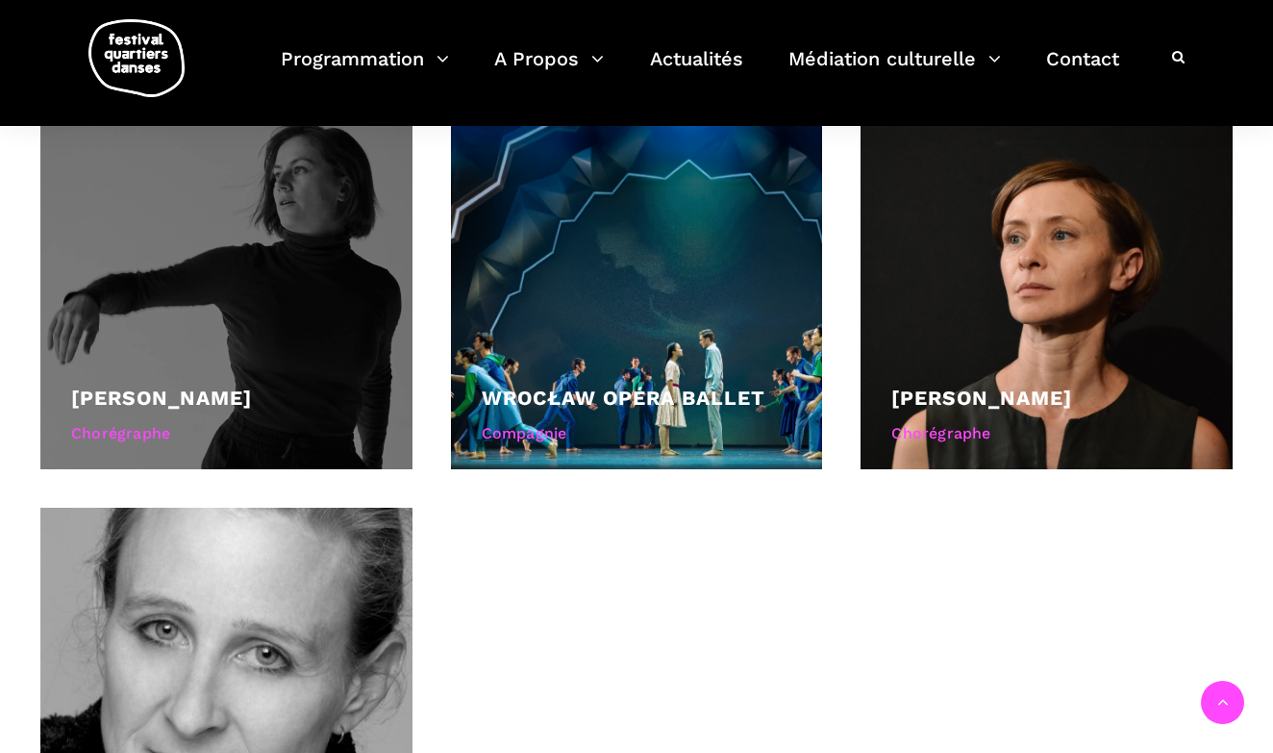
click at [155, 435] on div "Chorégraphe" at bounding box center [226, 433] width 311 height 25
click at [163, 397] on link "[PERSON_NAME]" at bounding box center [161, 398] width 181 height 24
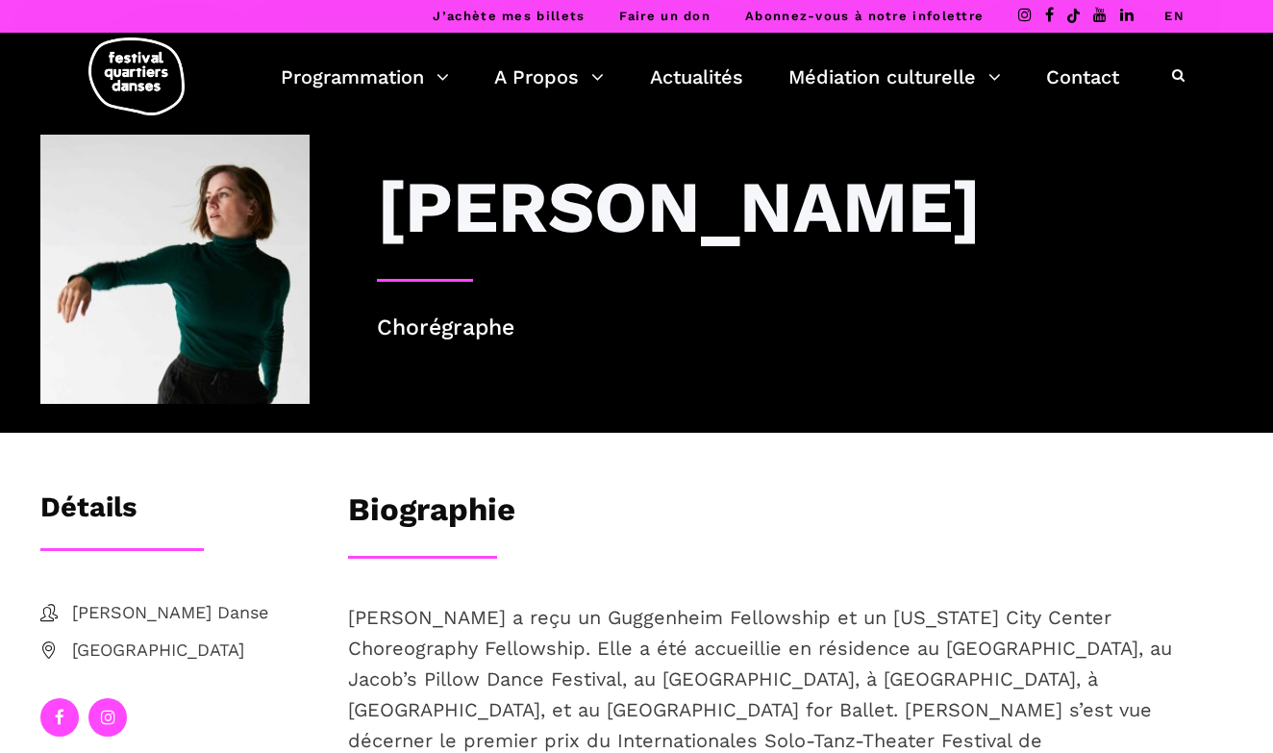
click at [1172, 20] on link "EN" at bounding box center [1175, 16] width 20 height 14
click at [1178, 13] on link "EN" at bounding box center [1175, 16] width 20 height 14
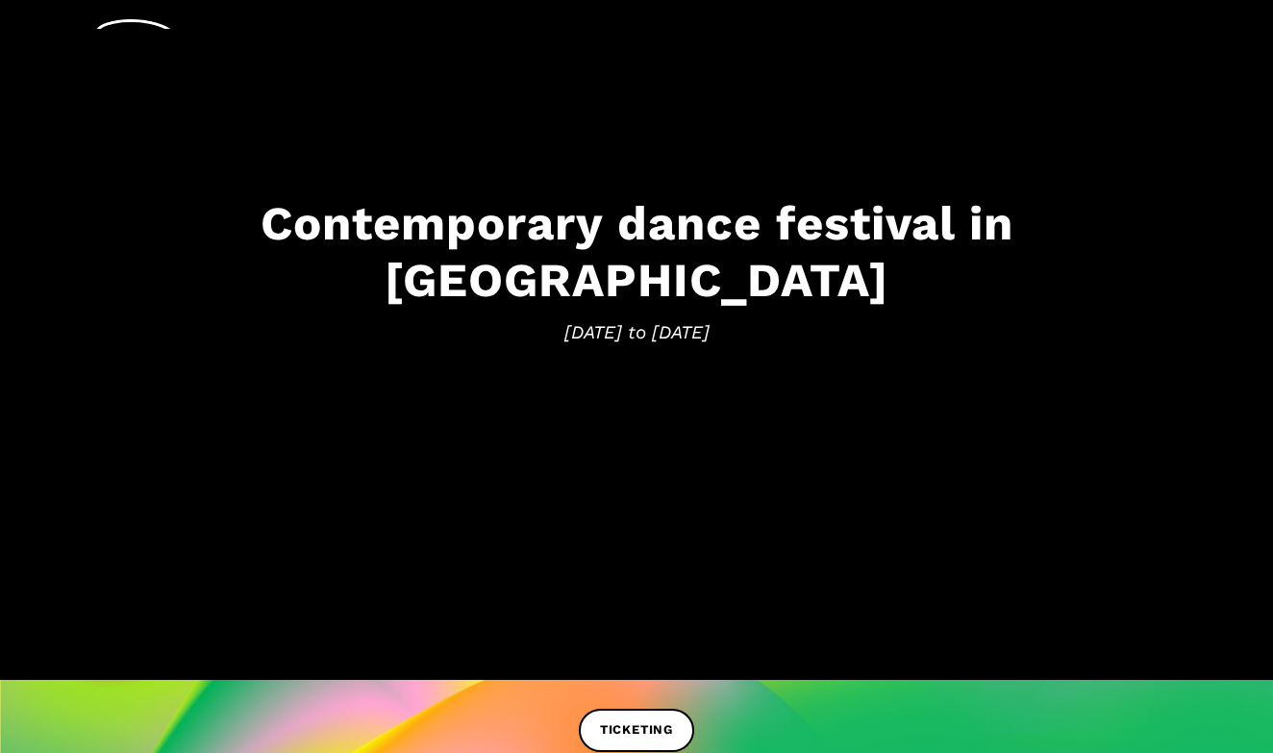
scroll to position [274, 0]
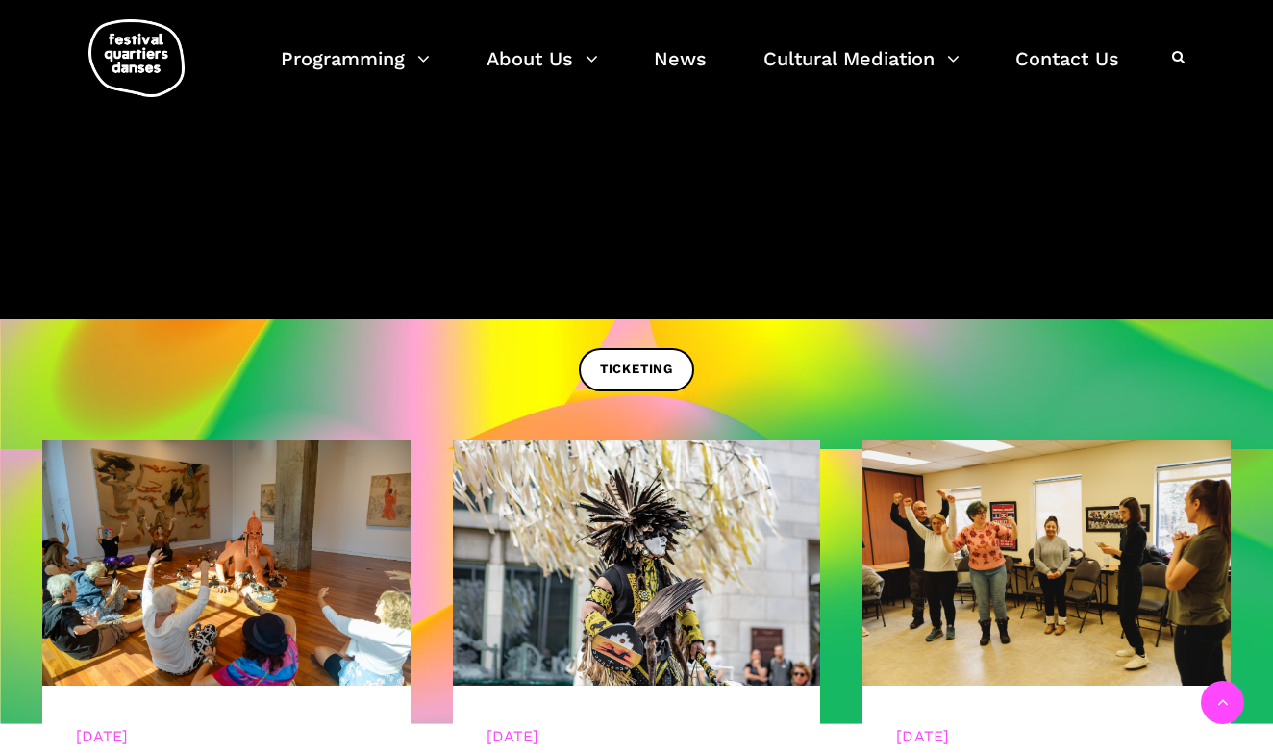
scroll to position [414, 0]
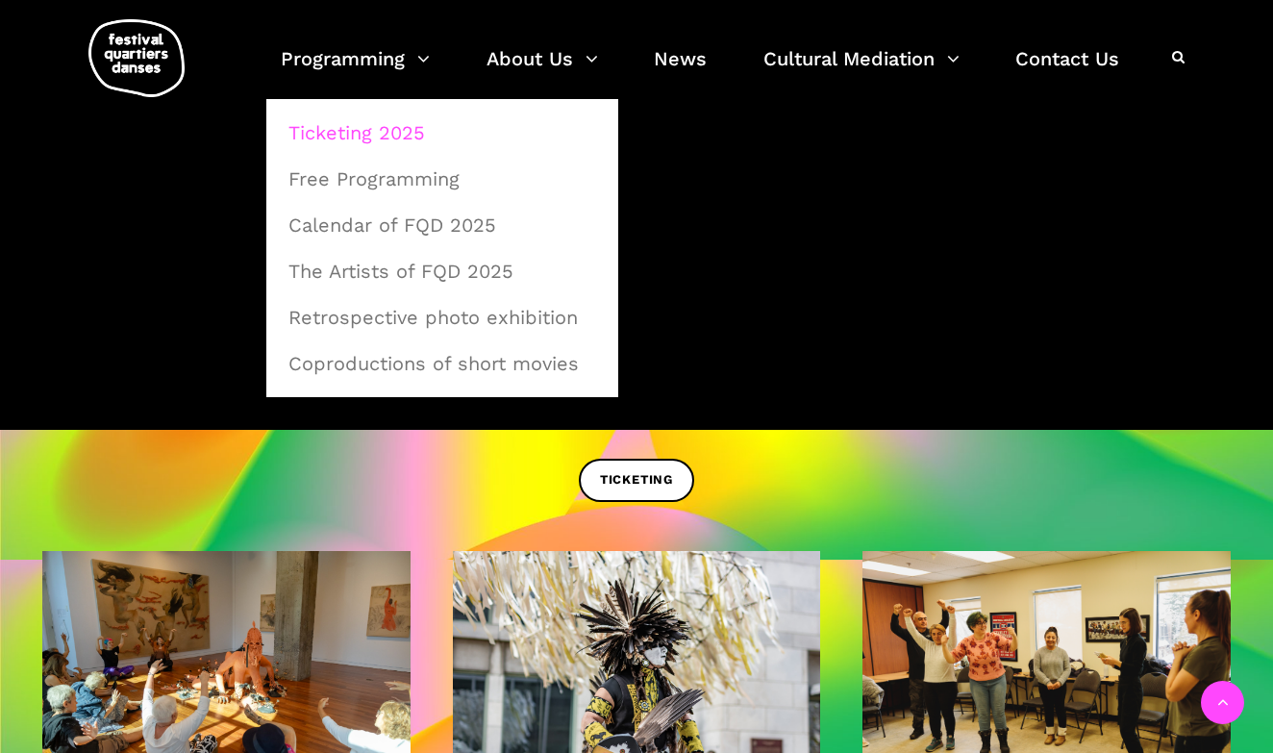
click at [375, 130] on link "Ticketing 2025" at bounding box center [442, 133] width 331 height 44
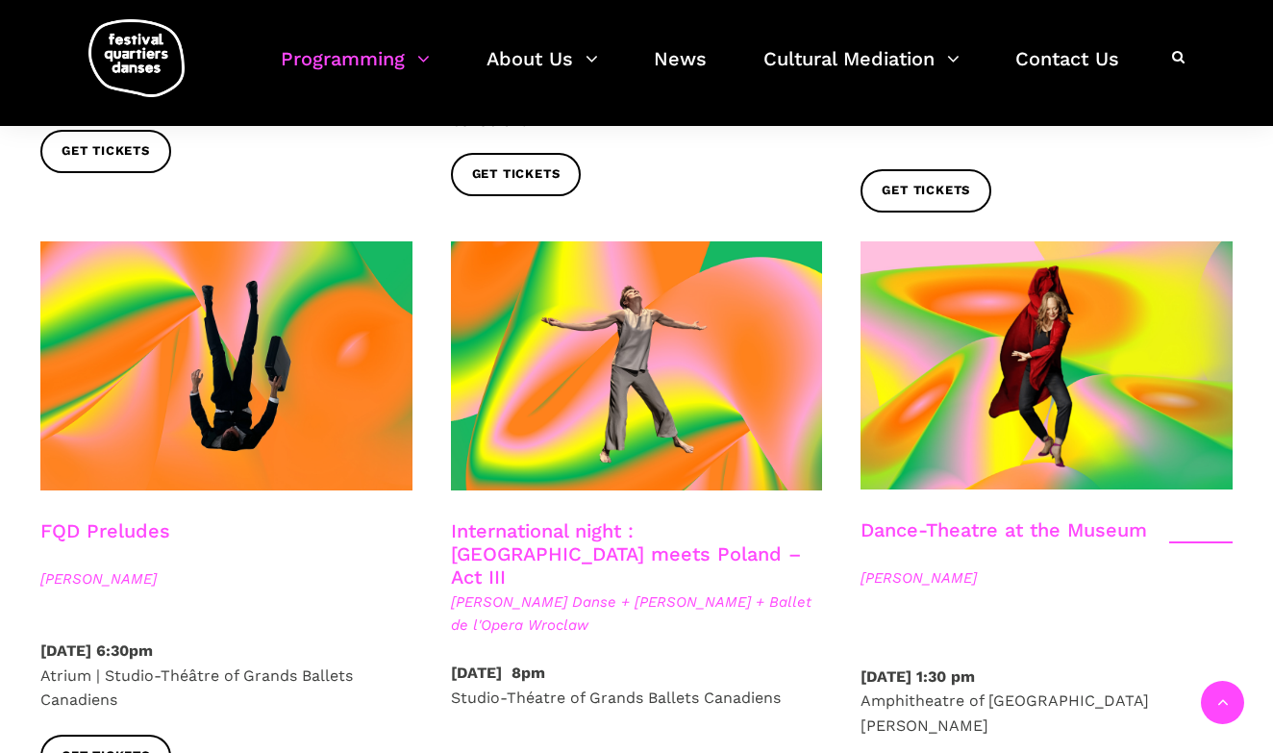
scroll to position [2116, 0]
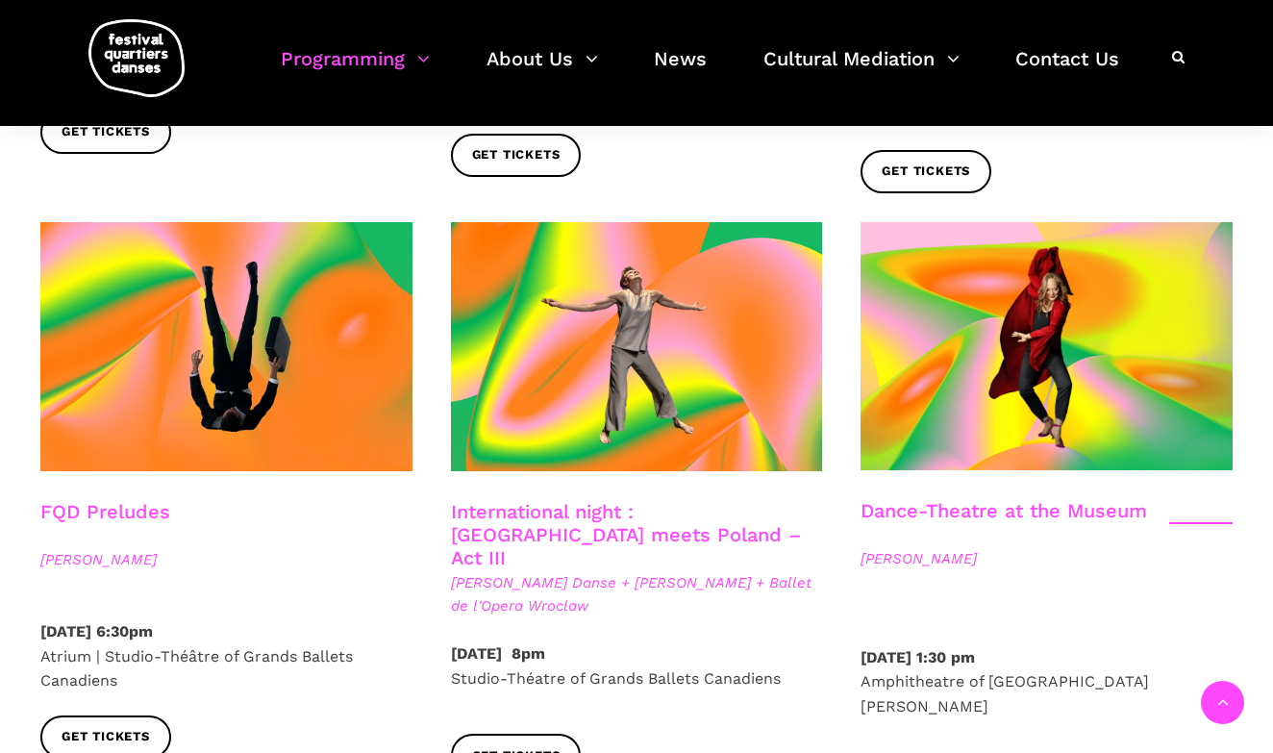
click at [586, 500] on link "International night : Montreal meets Poland – Act III" at bounding box center [626, 534] width 350 height 69
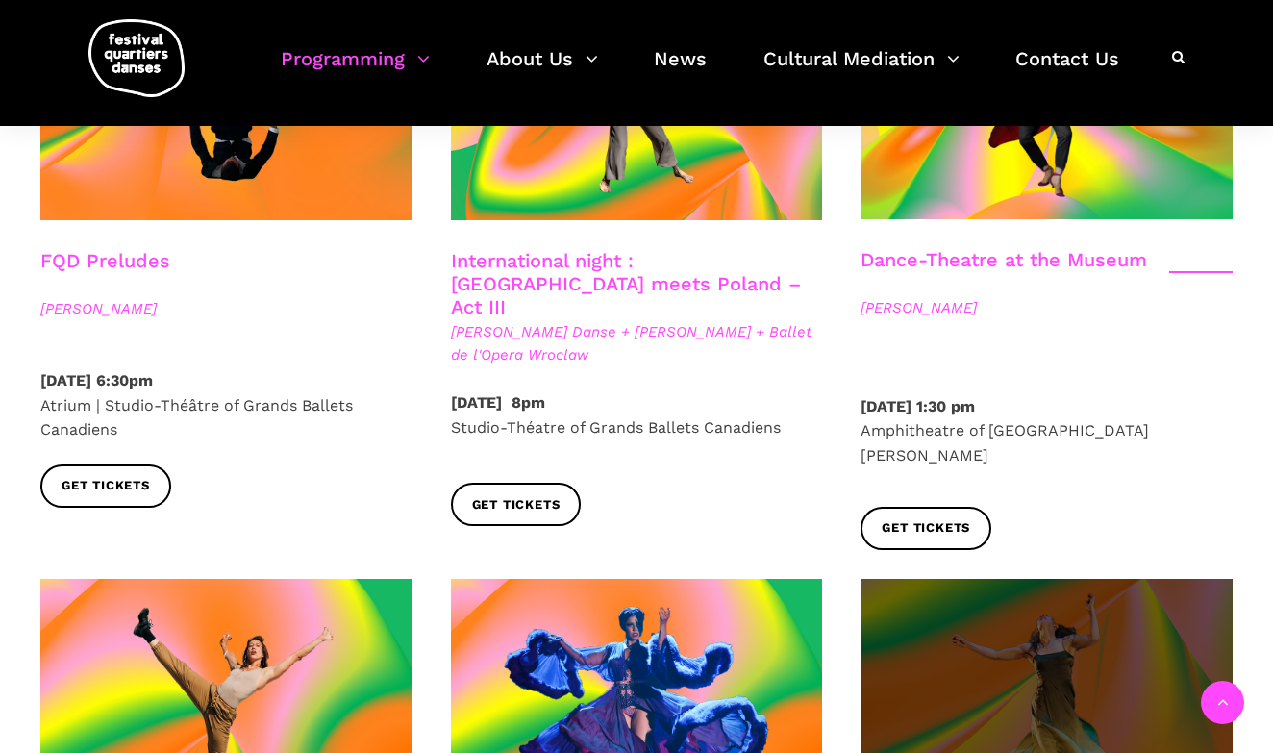
scroll to position [2271, 0]
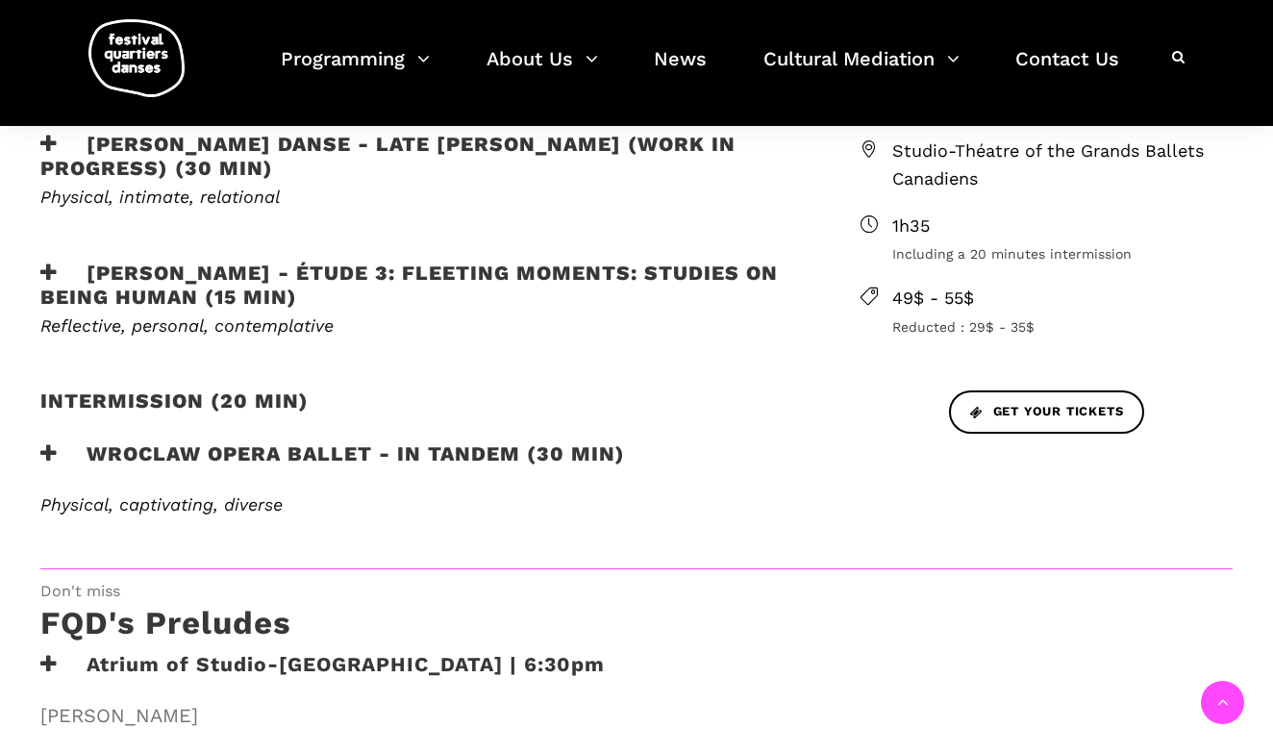
scroll to position [633, 0]
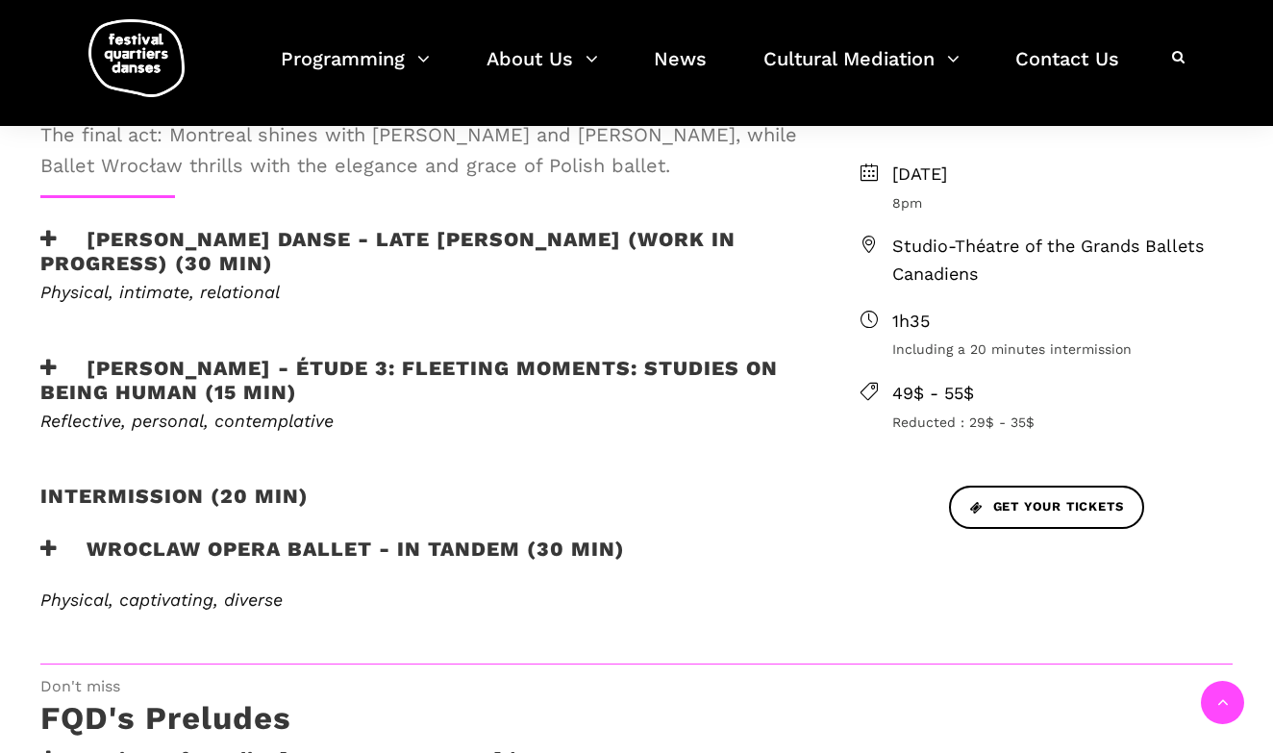
click at [369, 240] on h3 "[PERSON_NAME] Danse - Late [PERSON_NAME] (work in progress) (30 min)" at bounding box center [419, 251] width 758 height 48
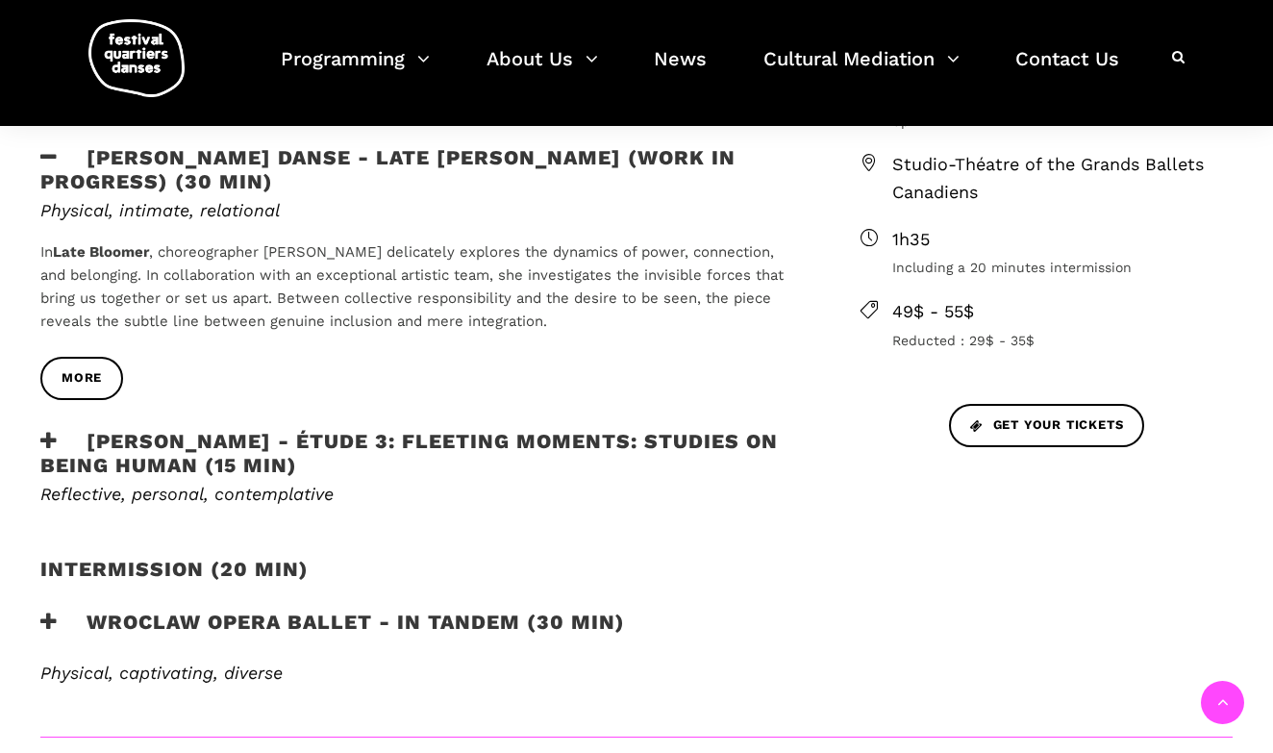
scroll to position [732, 0]
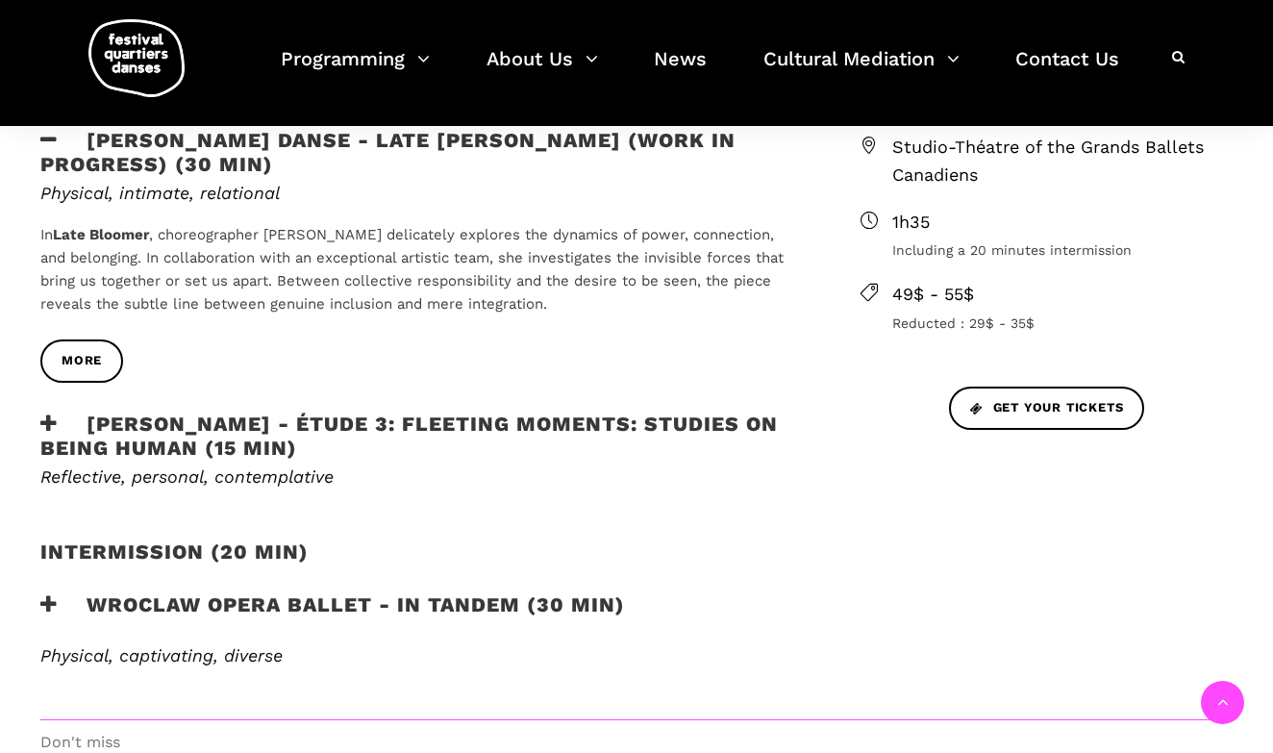
click at [53, 413] on icon at bounding box center [48, 423] width 17 height 20
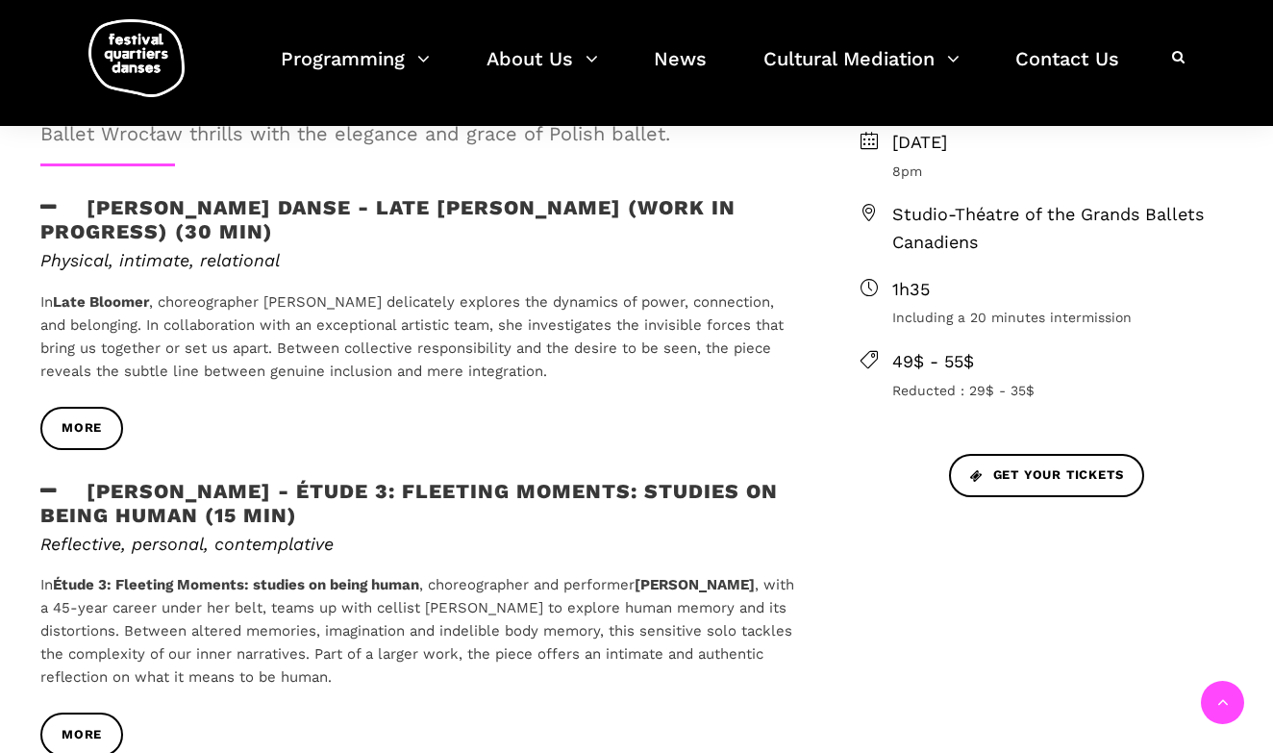
scroll to position [653, 0]
